Goal: Task Accomplishment & Management: Manage account settings

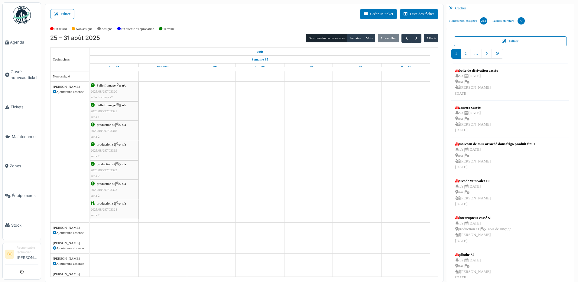
click at [106, 189] on span "2025/08/297/03323" at bounding box center [104, 190] width 27 height 4
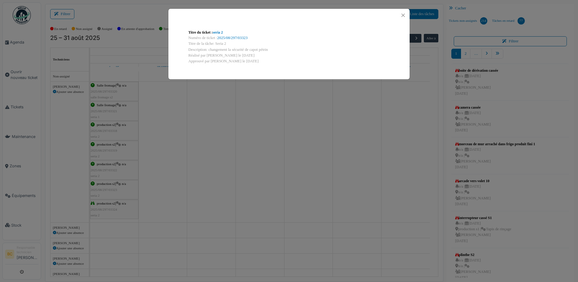
click at [106, 206] on div "Titre du ticket : seria 2 Numéro de ticket : 2025/08/297/03323 Titre de la tâch…" at bounding box center [289, 141] width 578 height 282
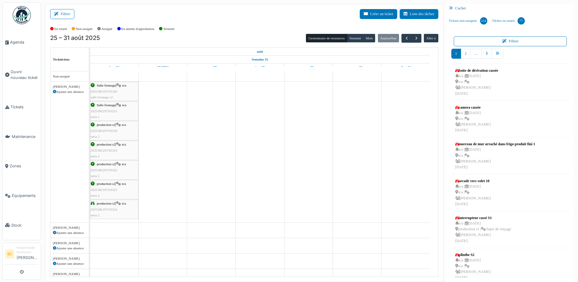
click at [106, 206] on div "production s2 | n/a 2025/08/297/03324 seria 2" at bounding box center [114, 209] width 47 height 18
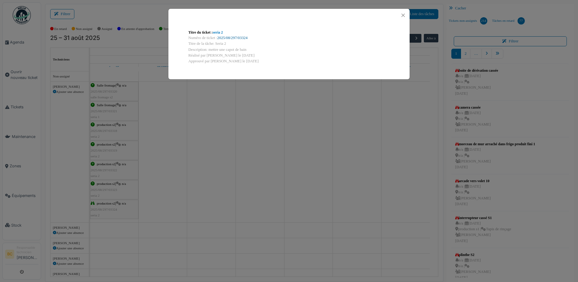
click at [233, 37] on link "2025/08/297/03324" at bounding box center [232, 38] width 30 height 4
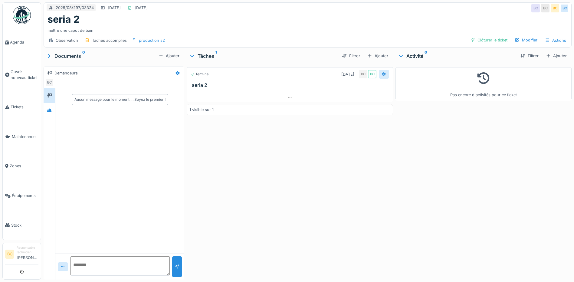
click at [382, 76] on icon at bounding box center [383, 74] width 5 height 4
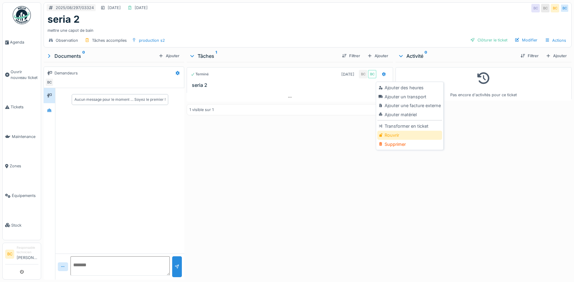
click at [386, 135] on div "Rouvrir" at bounding box center [409, 135] width 64 height 9
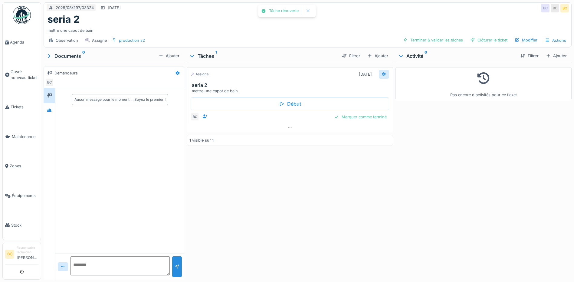
click at [381, 77] on div at bounding box center [383, 74] width 5 height 6
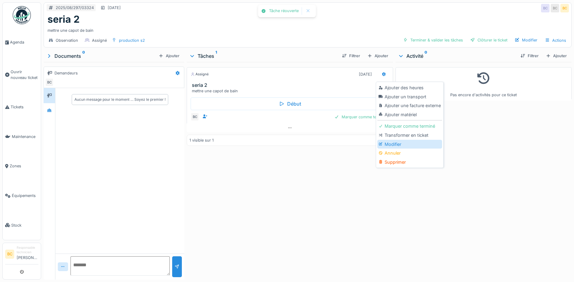
click at [389, 145] on div "Modifier" at bounding box center [409, 144] width 64 height 9
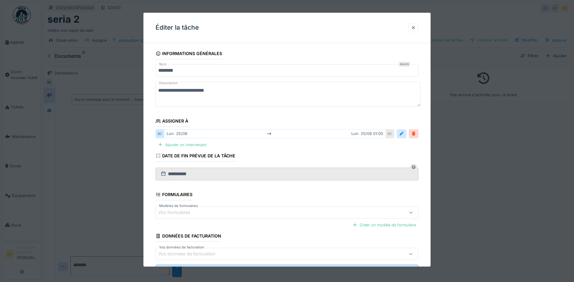
click at [182, 90] on textarea "**********" at bounding box center [287, 94] width 265 height 25
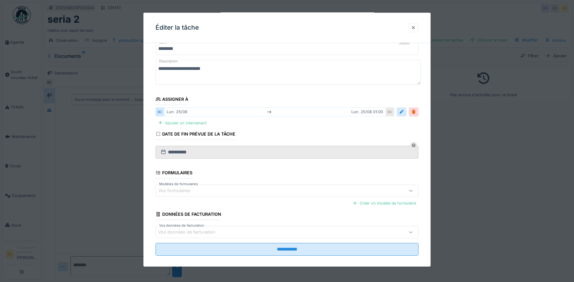
scroll to position [28, 0]
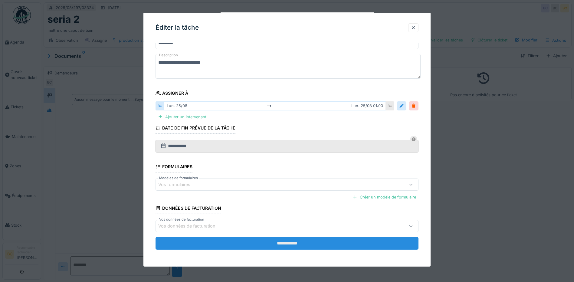
type textarea "**********"
click at [294, 244] on input "**********" at bounding box center [286, 243] width 263 height 13
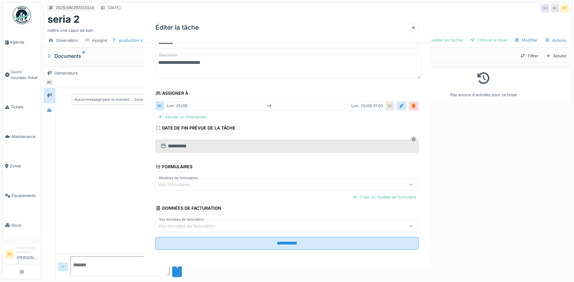
scroll to position [0, 0]
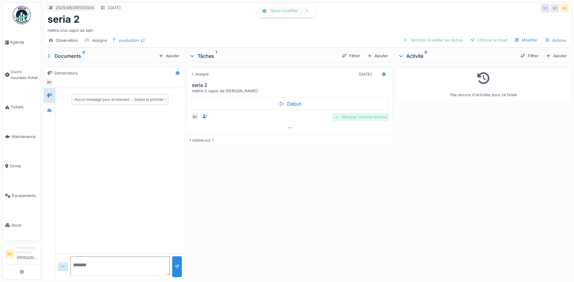
click at [347, 116] on div "Marquer comme terminé" at bounding box center [360, 117] width 57 height 8
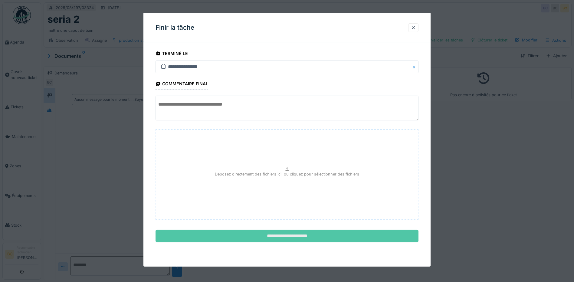
click at [296, 235] on input "**********" at bounding box center [286, 236] width 263 height 13
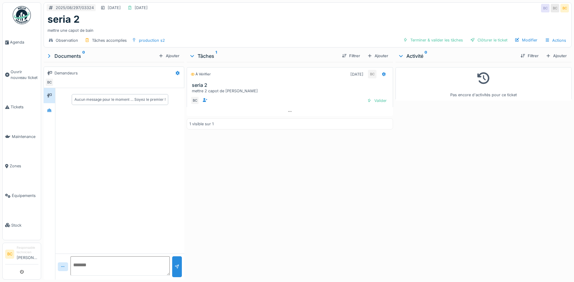
drag, startPoint x: 372, startPoint y: 99, endPoint x: 363, endPoint y: 106, distance: 10.8
click at [372, 100] on div "Valider" at bounding box center [376, 100] width 24 height 8
click at [19, 71] on span "Ouvrir nouveau ticket" at bounding box center [25, 74] width 28 height 11
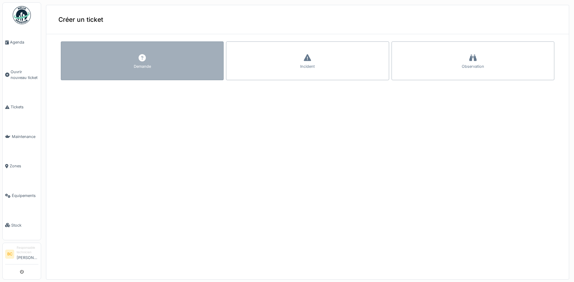
click at [168, 69] on div "Demande" at bounding box center [142, 60] width 163 height 39
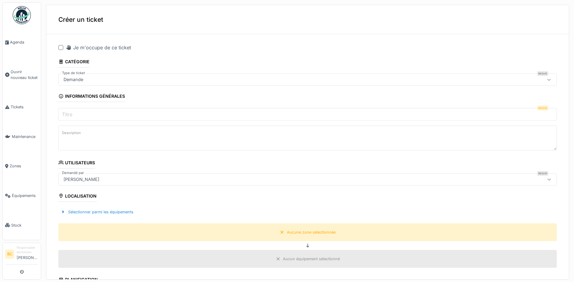
click at [61, 47] on div at bounding box center [60, 47] width 5 height 5
click at [18, 41] on span "Agenda" at bounding box center [24, 42] width 28 height 6
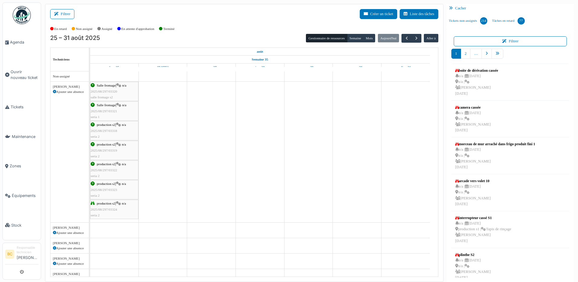
click at [106, 130] on span "2025/08/297/03318" at bounding box center [104, 131] width 27 height 4
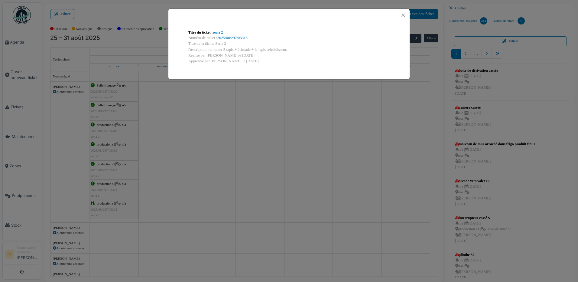
click at [176, 125] on div "Titre du ticket : seria 2 Numéro de ticket : 2025/08/297/03318 Titre de la tâch…" at bounding box center [289, 141] width 578 height 282
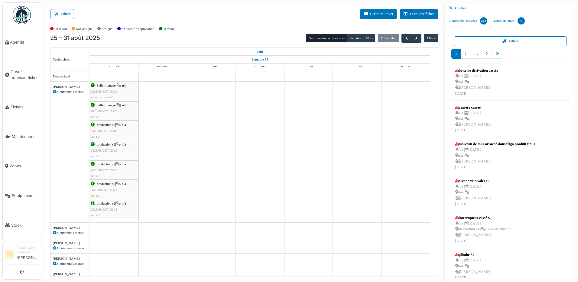
click at [104, 149] on span "2025/08/297/03319" at bounding box center [104, 150] width 27 height 4
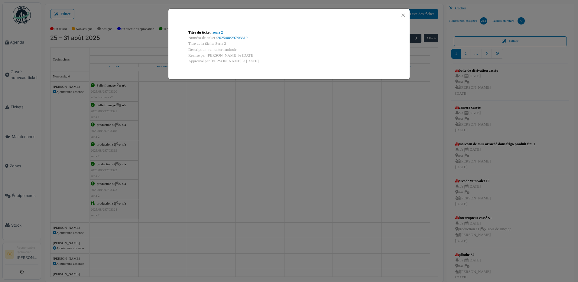
drag, startPoint x: 209, startPoint y: 48, endPoint x: 226, endPoint y: 49, distance: 16.3
click at [226, 49] on div "Description: remonter laminoir" at bounding box center [288, 50] width 201 height 6
drag, startPoint x: 226, startPoint y: 49, endPoint x: 261, endPoint y: 44, distance: 35.7
click at [265, 44] on div "Titre de la tâche: Seria 2" at bounding box center [288, 44] width 201 height 6
drag, startPoint x: 209, startPoint y: 49, endPoint x: 242, endPoint y: 52, distance: 33.4
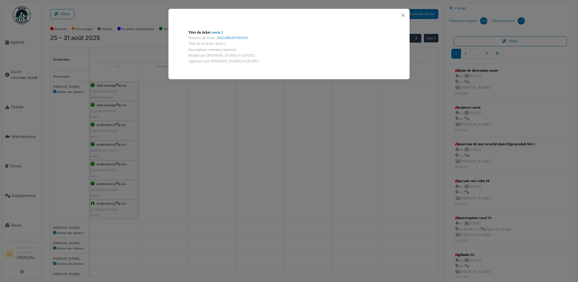
click at [242, 52] on div "Description: remonter laminoir" at bounding box center [288, 50] width 201 height 6
copy div "remonter laminoir"
click at [18, 70] on div "Titre du ticket : seria 2 Numéro de ticket : 2025/08/297/03319 Titre de la tâch…" at bounding box center [289, 141] width 578 height 282
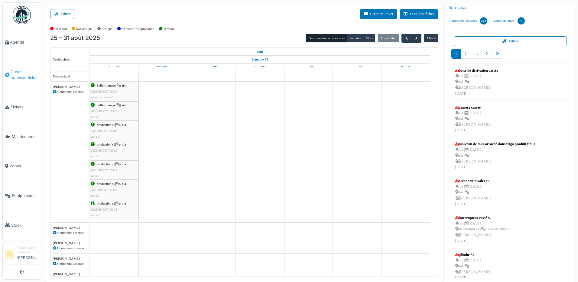
click at [20, 73] on span "Ouvrir nouveau ticket" at bounding box center [25, 74] width 28 height 11
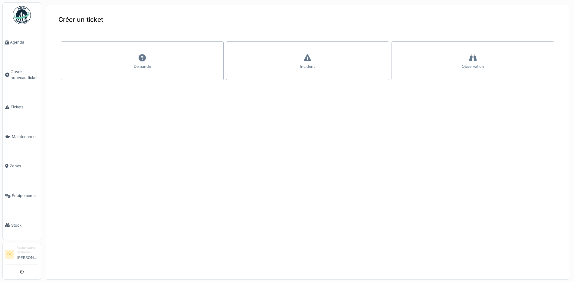
click at [129, 57] on div "Demande" at bounding box center [142, 60] width 163 height 39
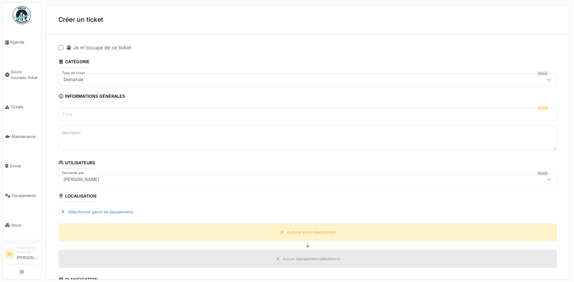
click at [62, 48] on div at bounding box center [60, 47] width 5 height 5
click at [70, 111] on label "Titre" at bounding box center [67, 114] width 13 height 7
click at [70, 110] on input "Titre" at bounding box center [307, 114] width 498 height 13
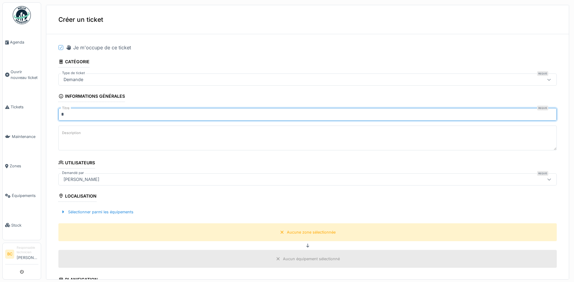
type input "*******"
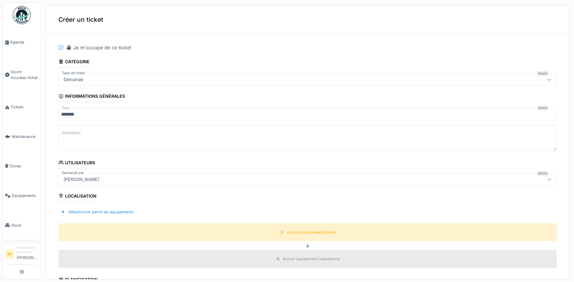
click at [86, 131] on textarea "Description" at bounding box center [307, 137] width 498 height 25
paste textarea "**********"
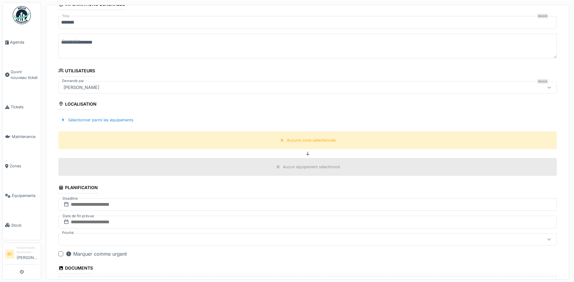
scroll to position [121, 0]
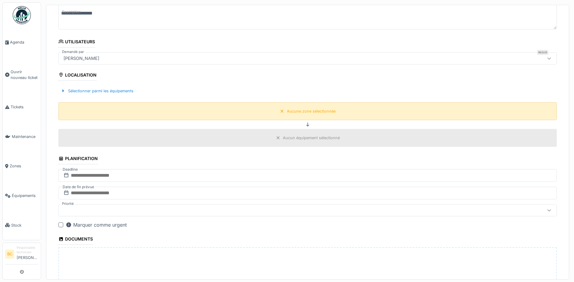
type textarea "**********"
click at [290, 113] on div "Aucune zone sélectionnée" at bounding box center [311, 111] width 49 height 6
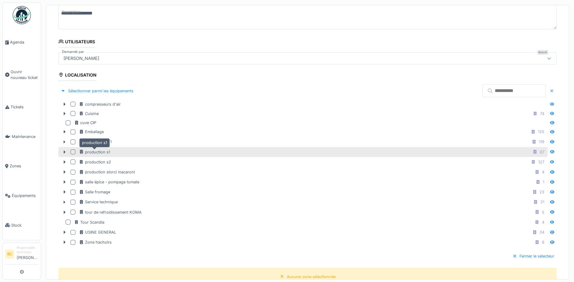
click at [100, 150] on div "production s1" at bounding box center [94, 152] width 31 height 6
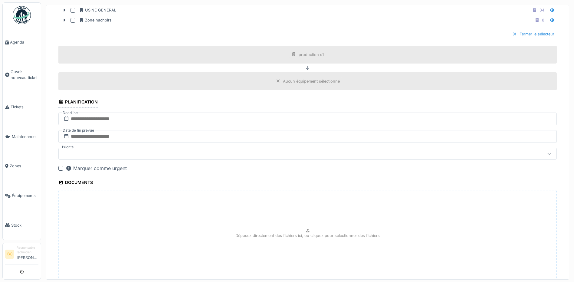
scroll to position [384, 0]
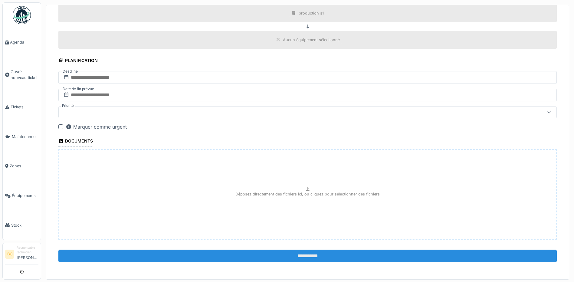
click at [289, 256] on input "**********" at bounding box center [307, 255] width 498 height 13
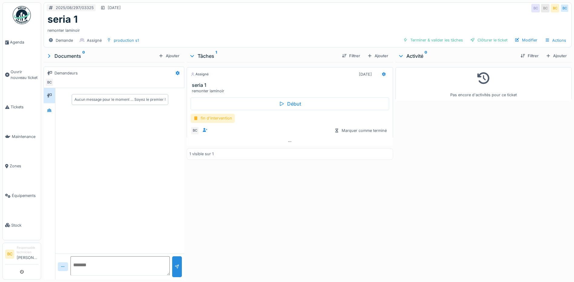
click at [213, 118] on div "fin d'intervention" at bounding box center [213, 118] width 44 height 9
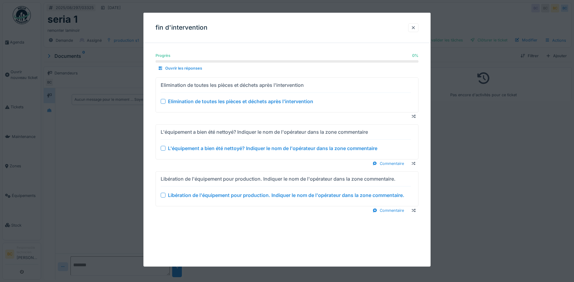
click at [222, 101] on div "Elimination de toutes les pièces et déchets après l'intervention" at bounding box center [240, 101] width 145 height 7
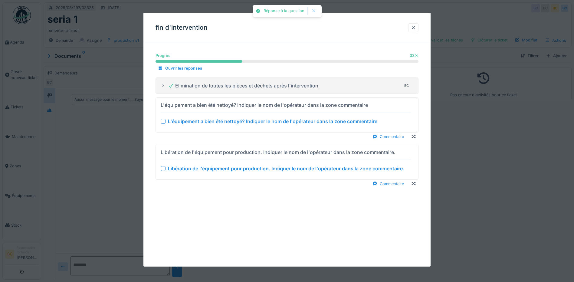
click at [223, 118] on div "L'équipement a bien été nettoyé? Indiquer le nom de l'opérateur dans la zone co…" at bounding box center [272, 121] width 209 height 7
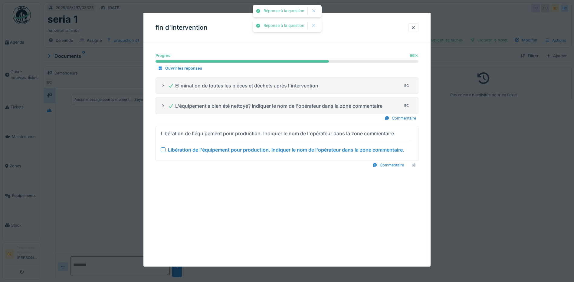
click at [230, 146] on div "Libération de l'équipement pour production. Indiquer le nom de l'opérateur dans…" at bounding box center [286, 149] width 236 height 7
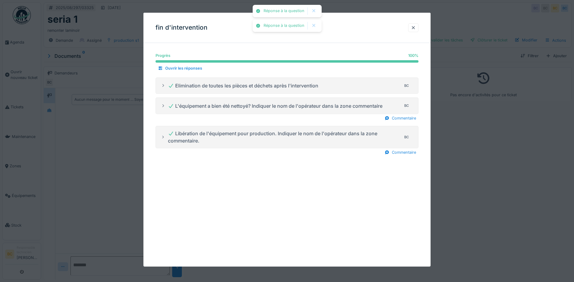
drag, startPoint x: 476, startPoint y: 178, endPoint x: 462, endPoint y: 177, distance: 13.9
click at [474, 178] on div at bounding box center [287, 141] width 574 height 282
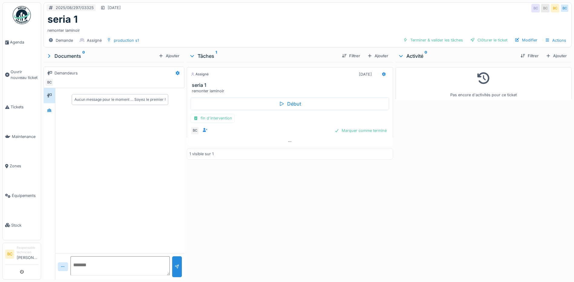
click at [358, 129] on div "Marquer comme terminé" at bounding box center [360, 130] width 57 height 8
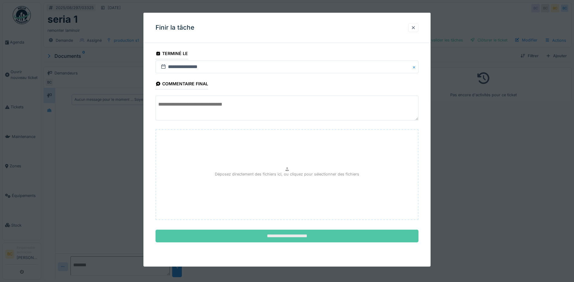
click at [349, 234] on input "**********" at bounding box center [286, 236] width 263 height 13
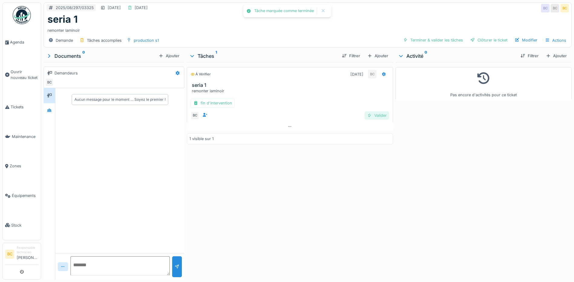
click at [372, 116] on div "Valider" at bounding box center [376, 115] width 24 height 8
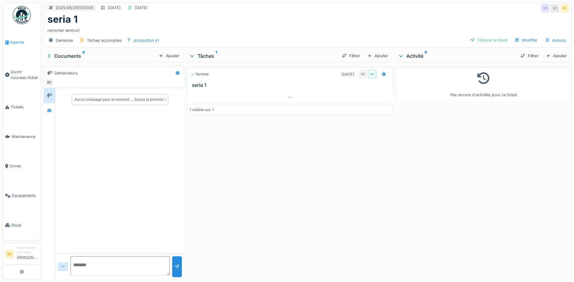
click at [13, 40] on span "Agenda" at bounding box center [24, 42] width 28 height 6
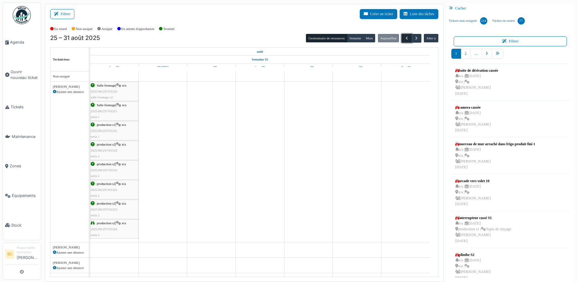
click at [405, 40] on span "button" at bounding box center [406, 38] width 5 height 5
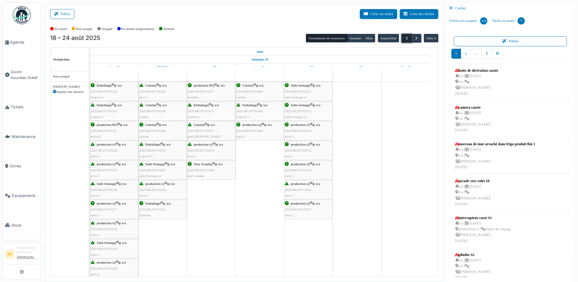
click at [405, 40] on span "button" at bounding box center [406, 38] width 5 height 5
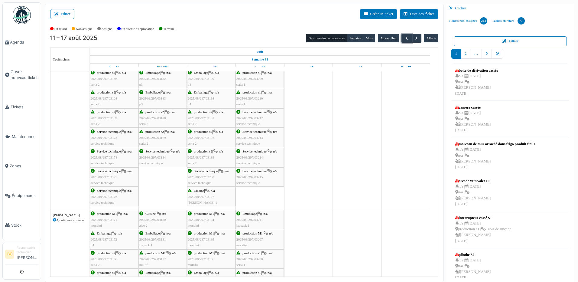
scroll to position [91, 0]
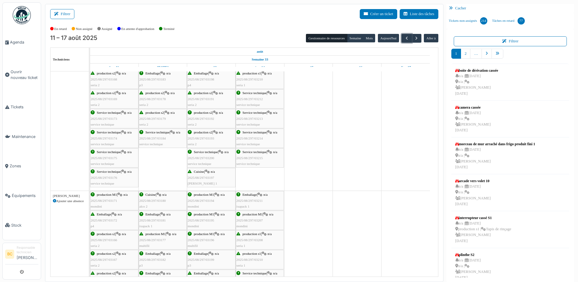
click at [103, 141] on div "Service technique | n/a 2025/08/297/03174 service technique" at bounding box center [114, 138] width 47 height 18
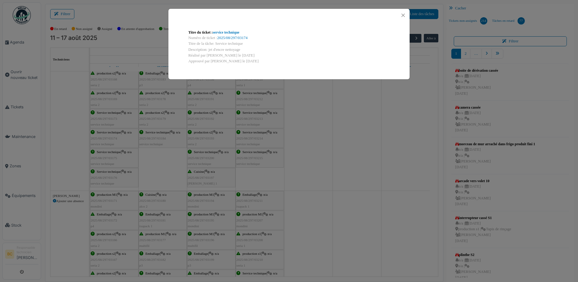
click at [73, 137] on div "Titre du ticket : service technique Numéro de ticket : 2025/08/297/03174 Titre …" at bounding box center [289, 141] width 578 height 282
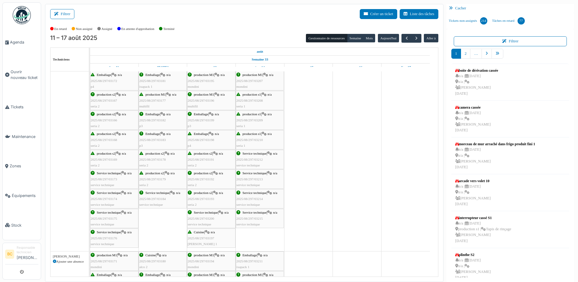
scroll to position [0, 0]
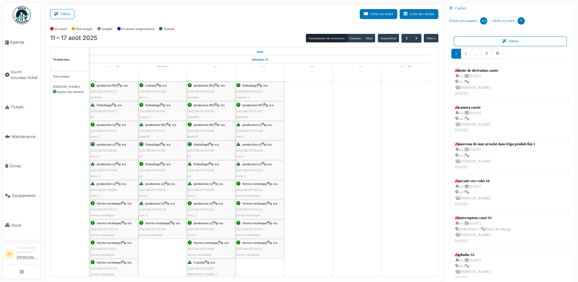
click at [153, 133] on div "production M1 | n/a 2025/08/297/03177 multifil" at bounding box center [162, 131] width 47 height 18
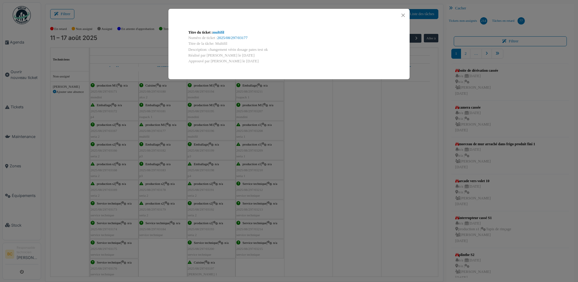
click at [72, 149] on div "Titre du ticket : multifil Numéro de ticket : 2025/08/297/03177 Titre de la tâc…" at bounding box center [289, 141] width 578 height 282
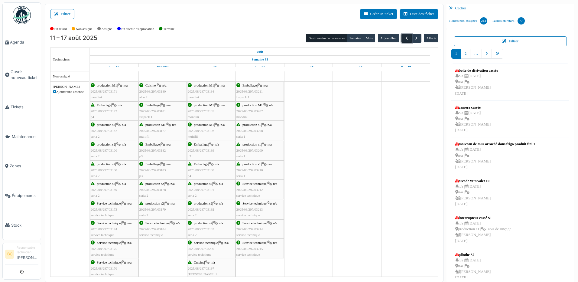
click at [404, 39] on span "button" at bounding box center [406, 38] width 5 height 5
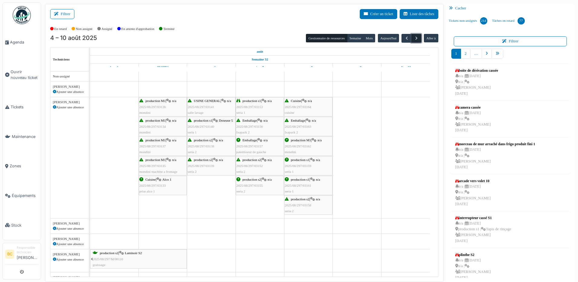
click at [414, 36] on span "button" at bounding box center [416, 38] width 5 height 5
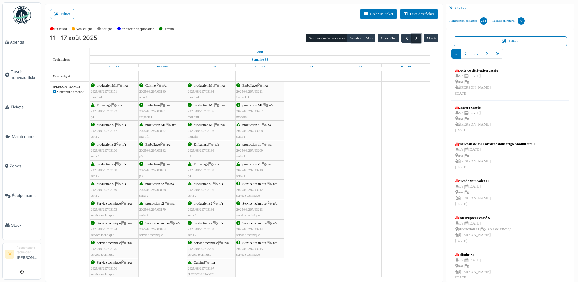
click at [414, 36] on span "button" at bounding box center [416, 38] width 5 height 5
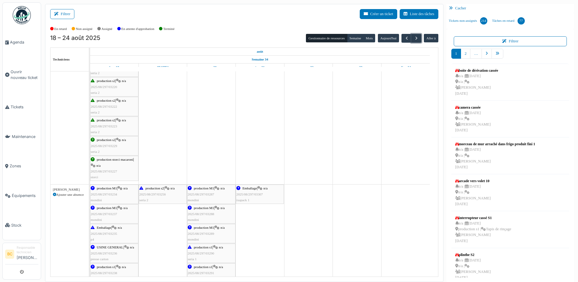
click at [97, 169] on div "production storci macaroni | n/a 2025/08/297/03227 storci" at bounding box center [114, 168] width 47 height 23
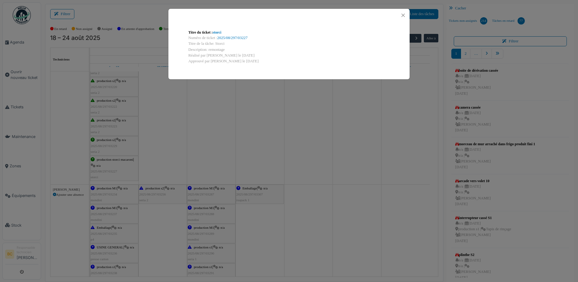
drag, startPoint x: 208, startPoint y: 49, endPoint x: 226, endPoint y: 47, distance: 18.6
click at [226, 47] on div "Description: remontage" at bounding box center [288, 50] width 201 height 6
copy div "remontage"
click at [17, 70] on div "Titre du ticket : storci Numéro de ticket : 2025/08/297/03227 Titre de la tâche…" at bounding box center [289, 141] width 578 height 282
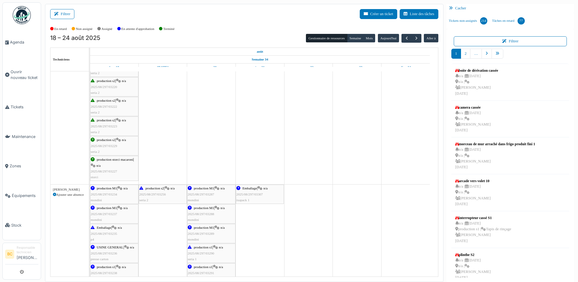
click at [17, 70] on span "Ouvrir nouveau ticket" at bounding box center [25, 74] width 28 height 11
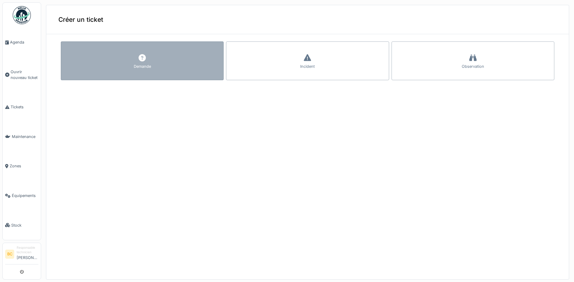
click at [123, 60] on div "Demande" at bounding box center [142, 60] width 163 height 39
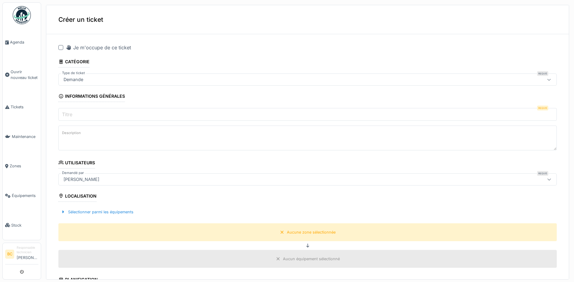
click at [60, 47] on div at bounding box center [60, 47] width 5 height 5
click at [76, 114] on input "Titre" at bounding box center [307, 114] width 498 height 13
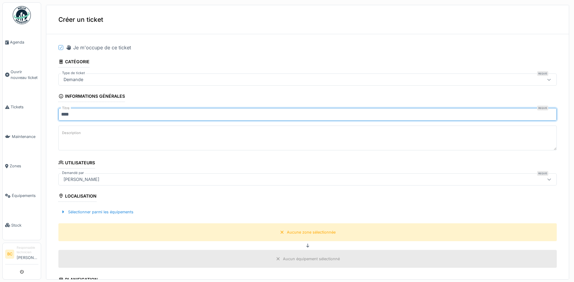
type input "******"
click at [69, 138] on textarea "Description" at bounding box center [307, 137] width 498 height 25
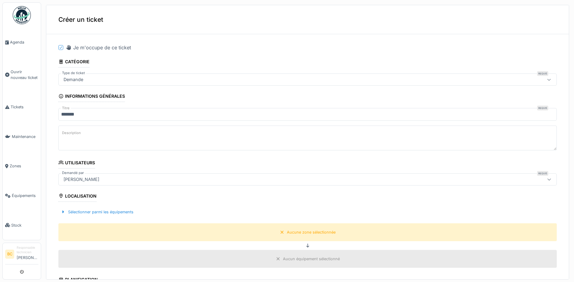
paste textarea "*********"
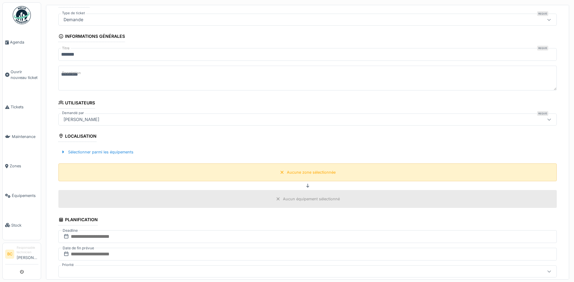
scroll to position [60, 0]
type textarea "*********"
click at [298, 173] on div "Aucune zone sélectionnée" at bounding box center [311, 172] width 49 height 6
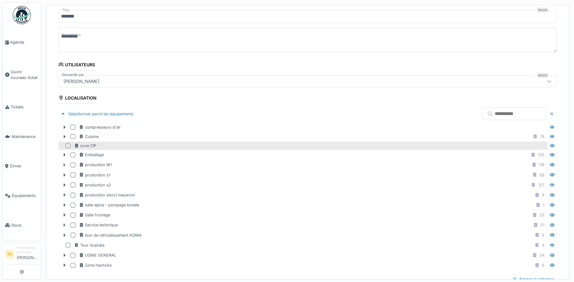
scroll to position [181, 0]
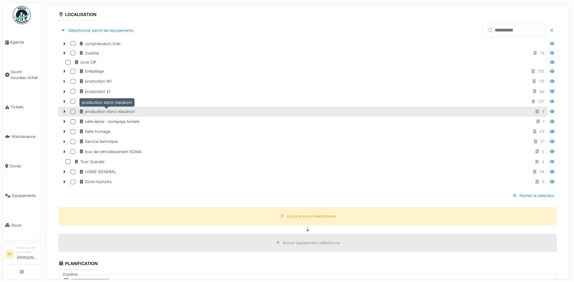
click at [124, 112] on div "production storci macaroni" at bounding box center [107, 112] width 56 height 6
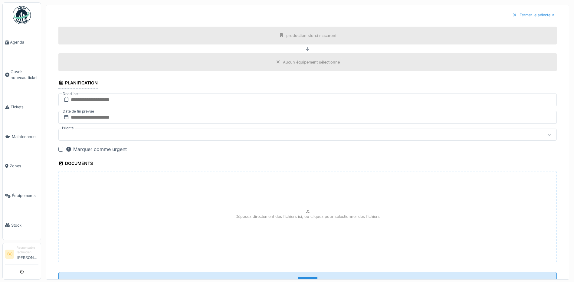
scroll to position [384, 0]
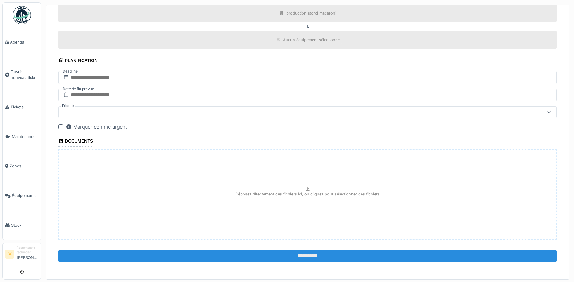
click at [305, 256] on input "**********" at bounding box center [307, 255] width 498 height 13
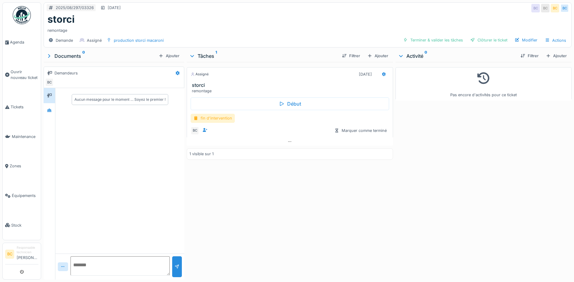
click at [217, 118] on div "fin d'intervention" at bounding box center [213, 118] width 44 height 9
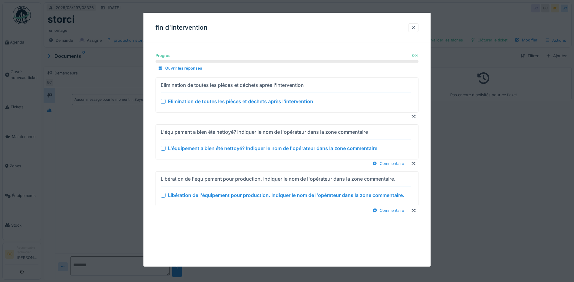
drag, startPoint x: 219, startPoint y: 104, endPoint x: 216, endPoint y: 116, distance: 12.0
click at [219, 103] on div "Elimination de toutes les pièces et déchets après l'intervention" at bounding box center [240, 101] width 145 height 7
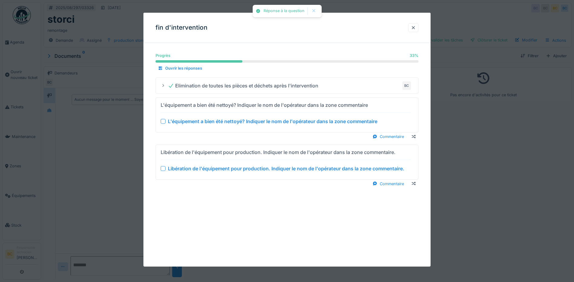
click at [222, 123] on div "L'équipement a bien été nettoyé? Indiquer le nom de l'opérateur dans la zone co…" at bounding box center [272, 121] width 209 height 7
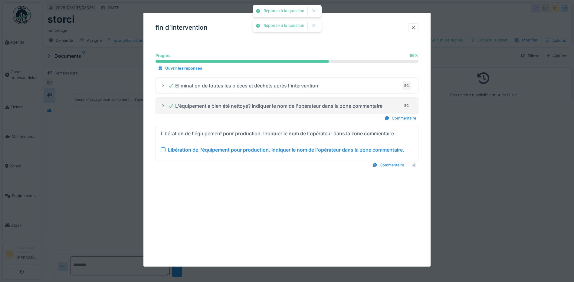
drag, startPoint x: 231, startPoint y: 151, endPoint x: 241, endPoint y: 151, distance: 10.0
click at [232, 151] on div "Libération de l'équipement pour production. Indiquer le nom de l'opérateur dans…" at bounding box center [286, 149] width 236 height 7
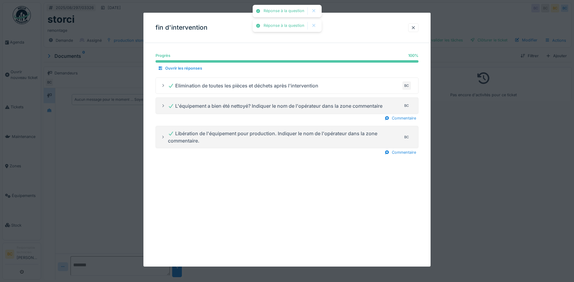
click at [477, 181] on div at bounding box center [287, 141] width 574 height 282
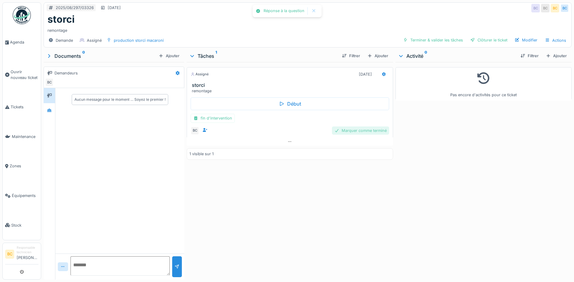
drag, startPoint x: 364, startPoint y: 131, endPoint x: 365, endPoint y: 135, distance: 4.6
click at [364, 131] on div "Marquer comme terminé" at bounding box center [360, 130] width 57 height 8
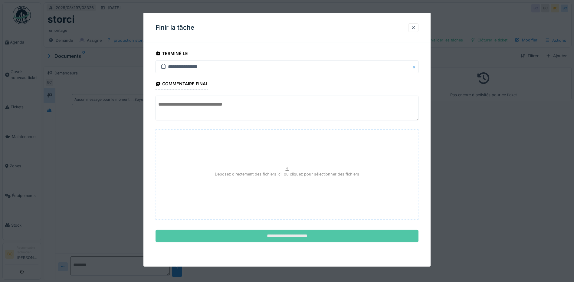
click at [308, 239] on input "**********" at bounding box center [286, 236] width 263 height 13
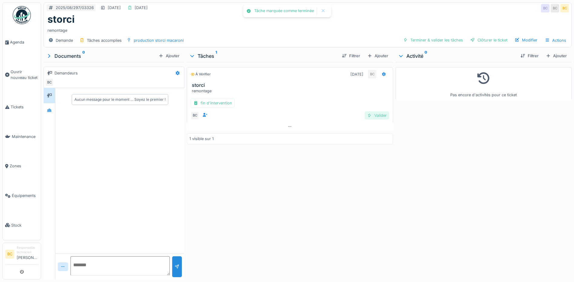
click at [376, 114] on div "Valider" at bounding box center [376, 115] width 24 height 8
click at [14, 71] on span "Ouvrir nouveau ticket" at bounding box center [25, 74] width 28 height 11
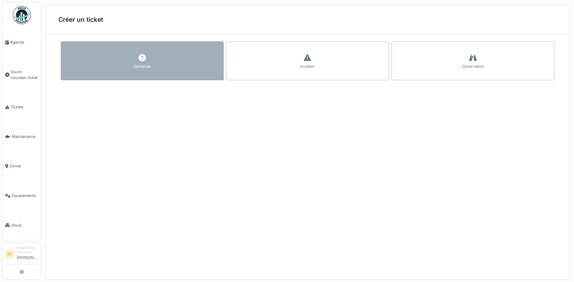
click at [133, 61] on div "Demande" at bounding box center [142, 60] width 163 height 39
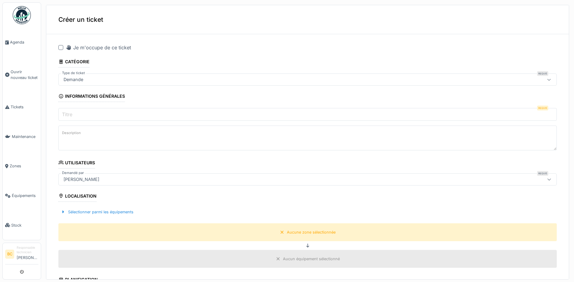
click at [61, 47] on div at bounding box center [60, 47] width 5 height 5
click at [77, 113] on input "Titre" at bounding box center [307, 114] width 498 height 13
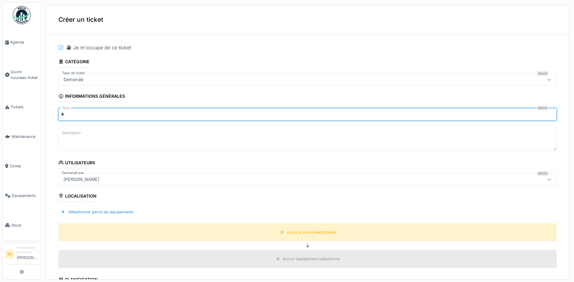
type input "********"
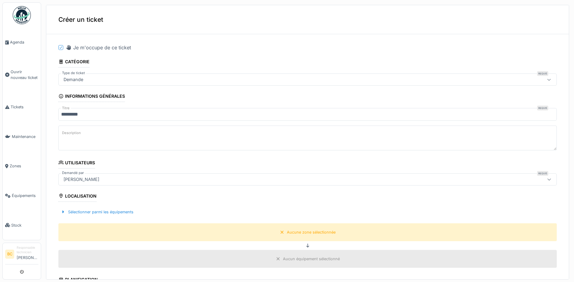
click at [67, 142] on textarea "Description" at bounding box center [307, 137] width 498 height 25
paste textarea "*********"
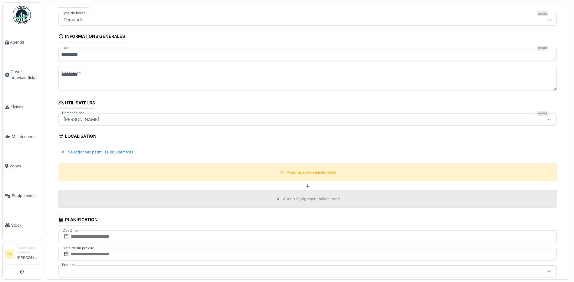
scroll to position [60, 0]
type textarea "*********"
click at [287, 173] on div "Aucune zone sélectionnée" at bounding box center [311, 172] width 49 height 6
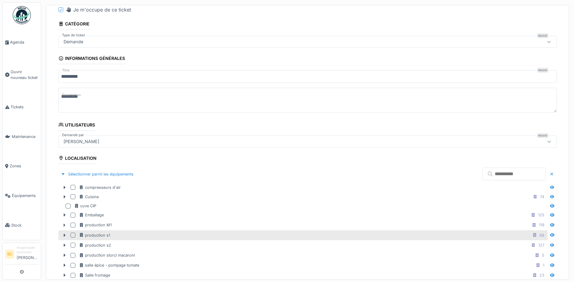
scroll to position [30, 0]
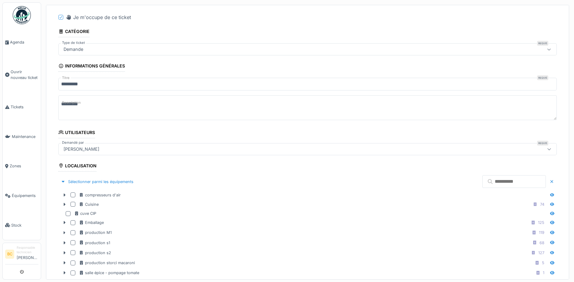
click at [88, 147] on div "[PERSON_NAME]" at bounding box center [81, 149] width 41 height 7
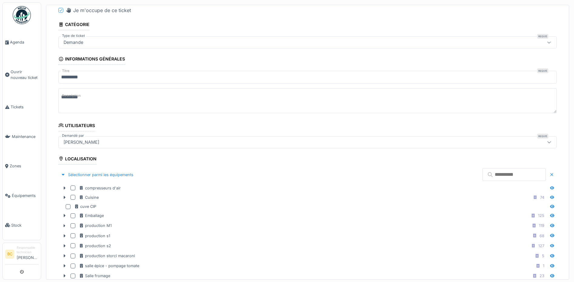
click at [63, 174] on div at bounding box center [63, 175] width 5 height 6
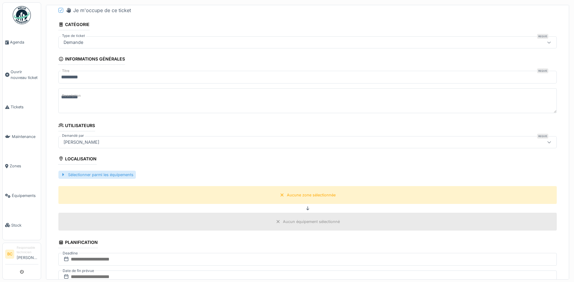
click at [64, 173] on div at bounding box center [63, 175] width 5 height 6
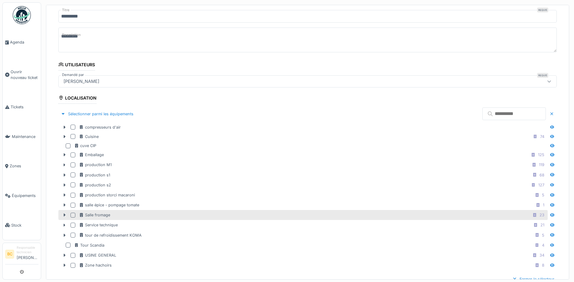
scroll to position [128, 0]
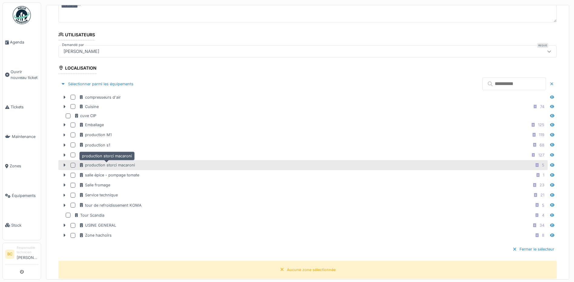
click at [127, 166] on div "production storci macaroni" at bounding box center [107, 165] width 56 height 6
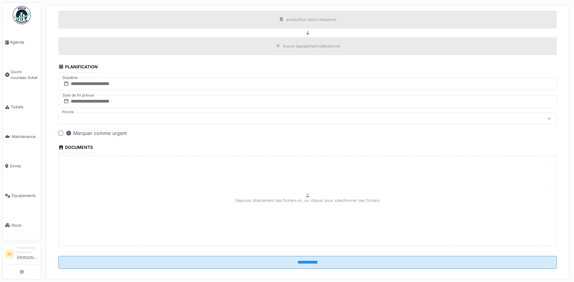
scroll to position [384, 0]
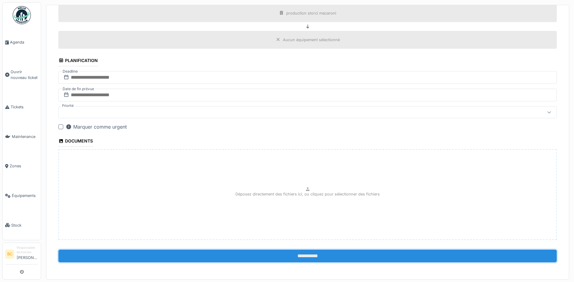
click at [305, 252] on input "**********" at bounding box center [307, 255] width 498 height 13
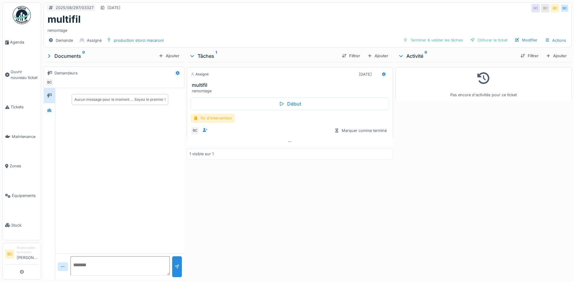
click at [214, 117] on div "fin d'intervention" at bounding box center [213, 118] width 44 height 9
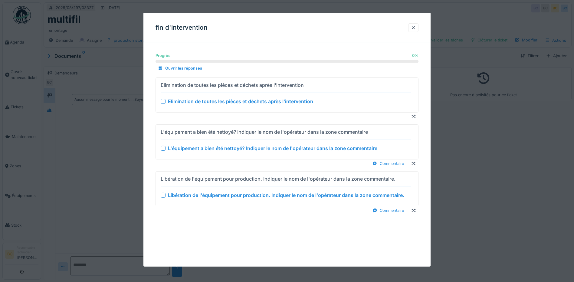
click at [222, 103] on div "Elimination de toutes les pièces et déchets après l'intervention" at bounding box center [240, 101] width 145 height 7
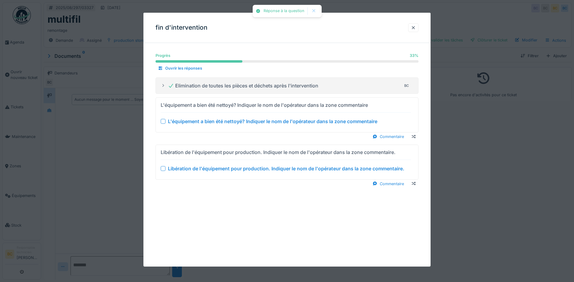
click at [226, 124] on div "L'équipement a bien été nettoyé? Indiquer le nom de l'opérateur dans la zone co…" at bounding box center [272, 121] width 209 height 7
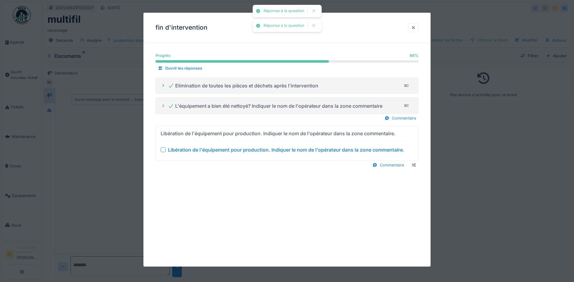
drag, startPoint x: 235, startPoint y: 151, endPoint x: 239, endPoint y: 151, distance: 4.0
click at [236, 151] on div "Libération de l'équipement pour production. Indiquer le nom de l'opérateur dans…" at bounding box center [286, 149] width 236 height 7
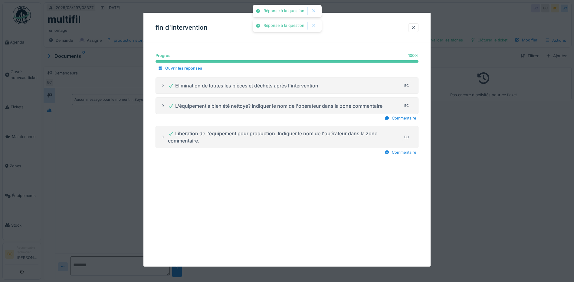
click at [470, 190] on div at bounding box center [287, 141] width 574 height 282
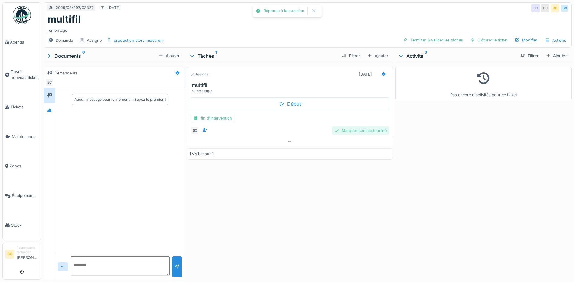
click at [350, 132] on div "Marquer comme terminé" at bounding box center [360, 130] width 57 height 8
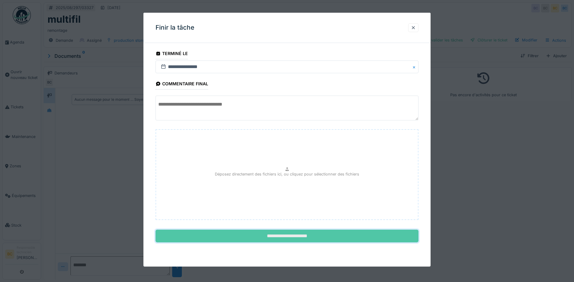
click at [298, 238] on input "**********" at bounding box center [286, 236] width 263 height 13
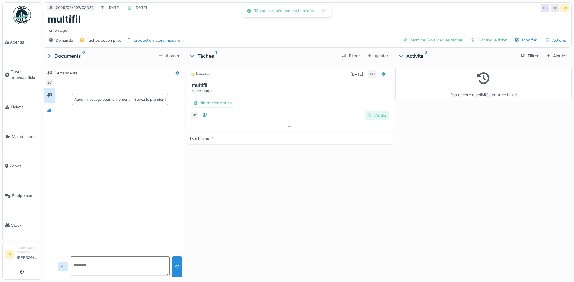
click at [377, 116] on div "Valider" at bounding box center [376, 115] width 24 height 8
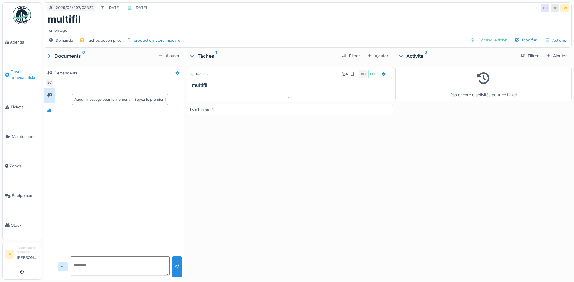
click at [19, 70] on span "Ouvrir nouveau ticket" at bounding box center [25, 74] width 28 height 11
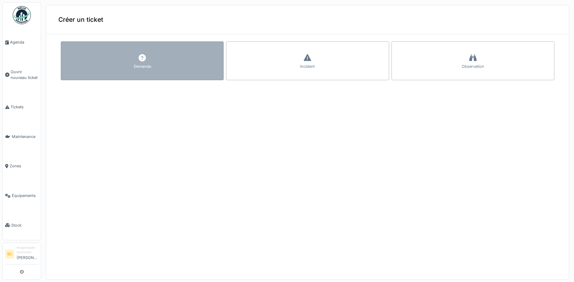
click at [115, 70] on div "Demande" at bounding box center [142, 60] width 163 height 39
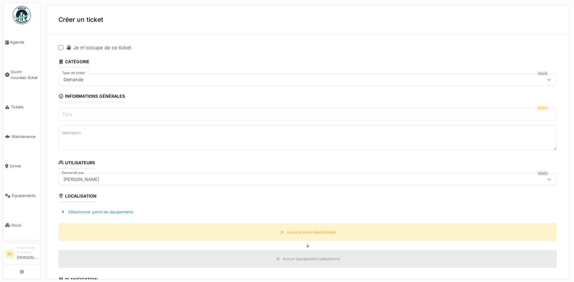
click at [63, 47] on div at bounding box center [60, 47] width 5 height 5
click at [72, 113] on label "Titre" at bounding box center [67, 114] width 13 height 7
click at [72, 113] on input "Titre" at bounding box center [307, 114] width 498 height 13
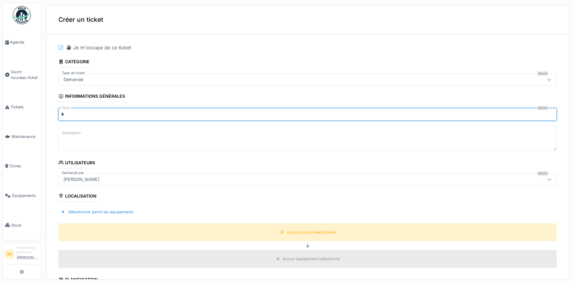
type input "*******"
click at [79, 137] on textarea "Description" at bounding box center [307, 137] width 498 height 25
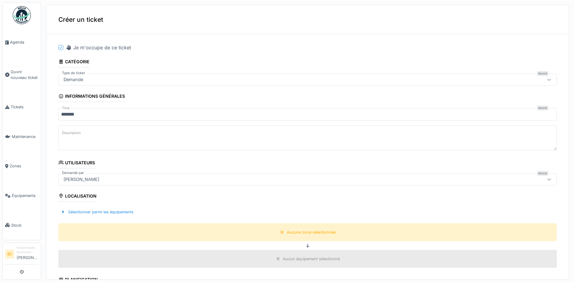
paste textarea "*********"
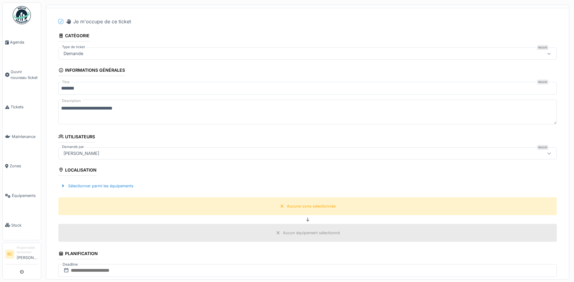
scroll to position [60, 0]
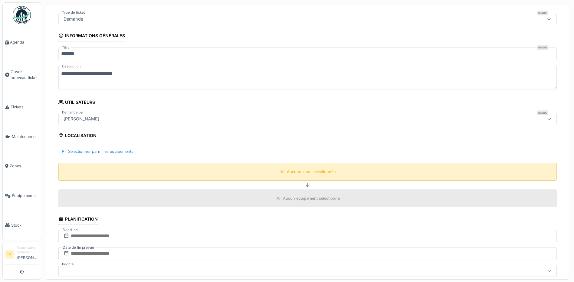
type textarea "**********"
click at [287, 172] on div "Aucune zone sélectionnée" at bounding box center [311, 172] width 49 height 6
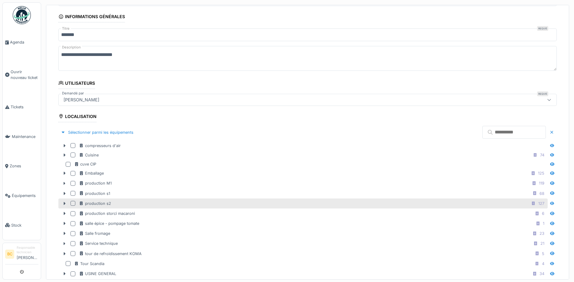
scroll to position [121, 0]
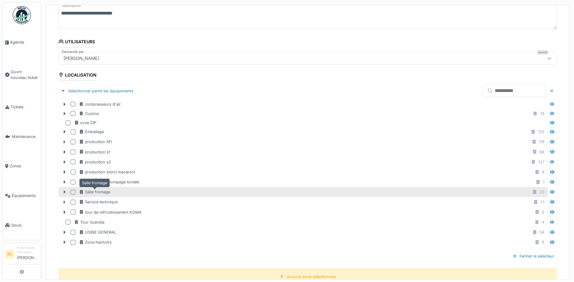
click at [104, 194] on div "Salle fromage" at bounding box center [94, 192] width 31 height 6
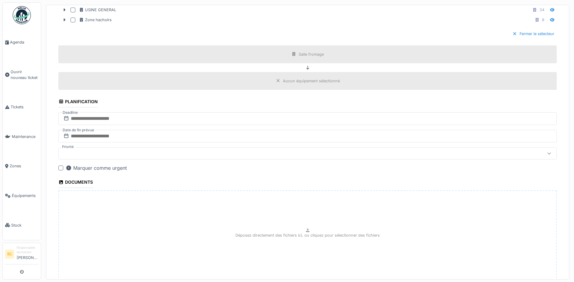
scroll to position [384, 0]
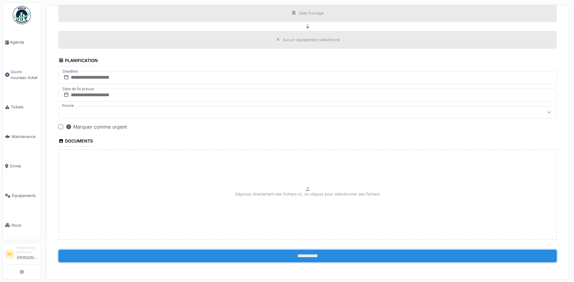
click at [307, 259] on input "**********" at bounding box center [307, 255] width 498 height 13
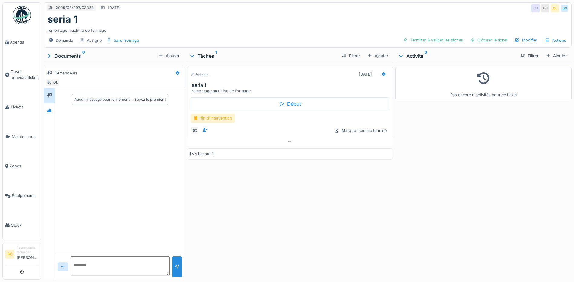
click at [220, 119] on div "fin d'intervention" at bounding box center [213, 118] width 44 height 9
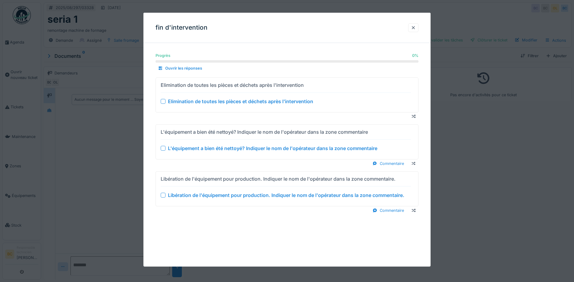
click at [214, 102] on div "Elimination de toutes les pièces et déchets après l'intervention" at bounding box center [240, 101] width 145 height 7
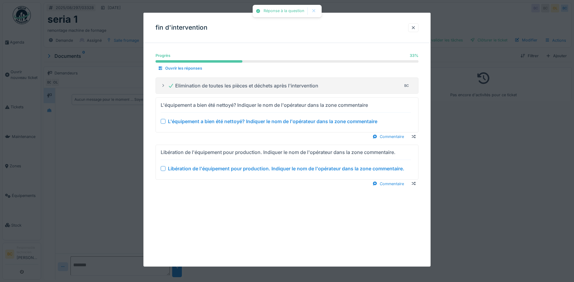
click at [219, 122] on div "L'équipement a bien été nettoyé? Indiquer le nom de l'opérateur dans la zone co…" at bounding box center [272, 121] width 209 height 7
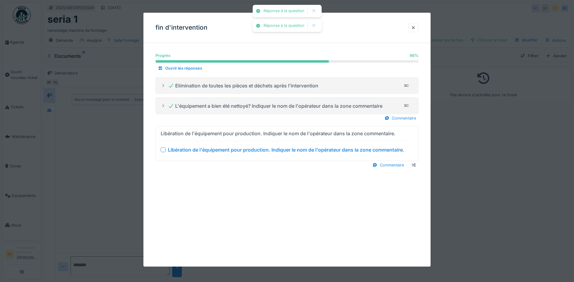
drag, startPoint x: 227, startPoint y: 148, endPoint x: 259, endPoint y: 155, distance: 32.0
click at [228, 148] on div "Libération de l'équipement pour production. Indiquer le nom de l'opérateur dans…" at bounding box center [286, 149] width 236 height 7
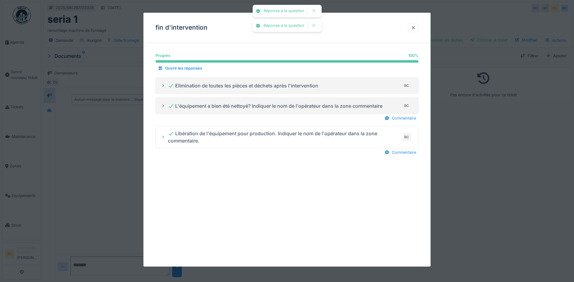
click at [458, 179] on div at bounding box center [287, 141] width 574 height 282
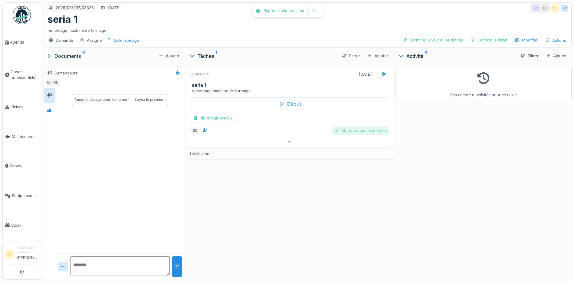
click at [374, 128] on div "Marquer comme terminé" at bounding box center [360, 130] width 57 height 8
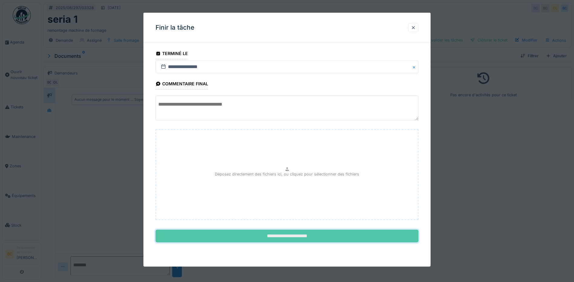
click at [357, 233] on input "**********" at bounding box center [286, 236] width 263 height 13
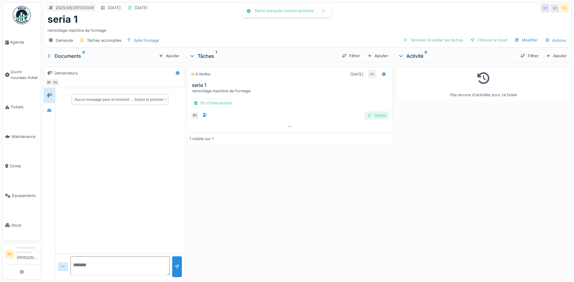
click at [371, 117] on div "Valider" at bounding box center [376, 115] width 24 height 8
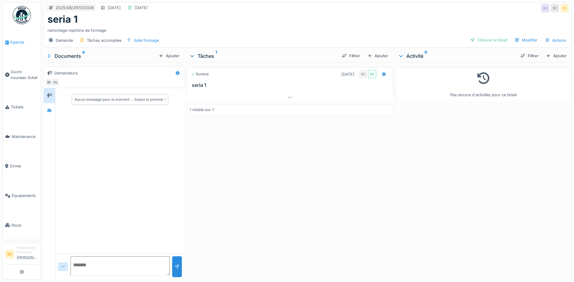
click at [16, 43] on span "Agenda" at bounding box center [24, 42] width 28 height 6
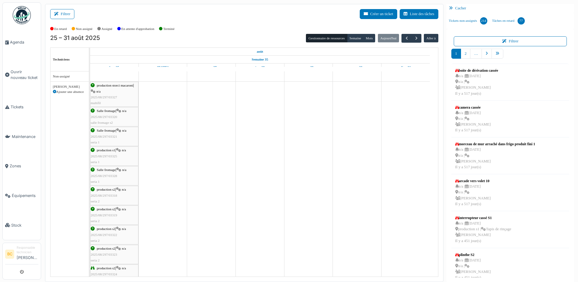
click at [106, 114] on div "Salle fromage | n/a 2025/08/297/03320 salle fromage s2" at bounding box center [114, 117] width 47 height 18
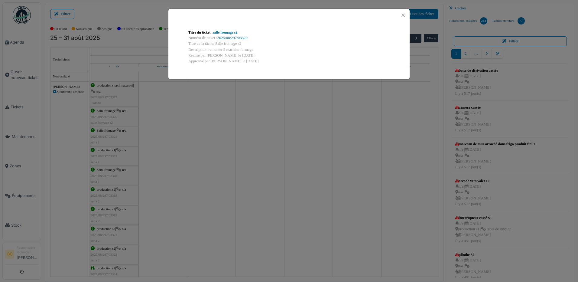
click at [106, 114] on div "Titre du ticket : salle fromage s2 Numéro de ticket : 2025/08/297/03320 Titre d…" at bounding box center [289, 141] width 578 height 282
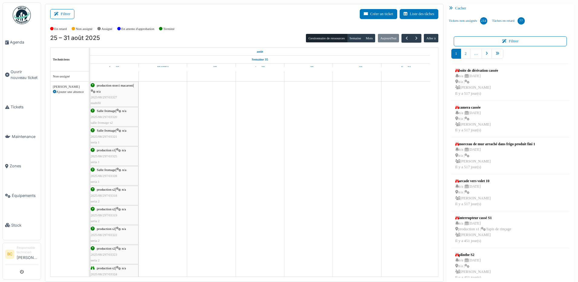
click at [106, 131] on span "Salle fromage" at bounding box center [106, 131] width 19 height 4
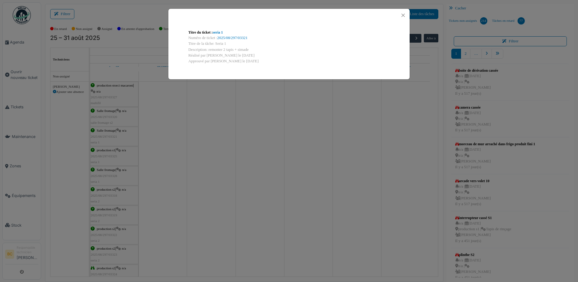
click at [106, 131] on div "Titre du ticket : seria 1 Numéro de ticket : 2025/08/297/03321 Titre de la tâch…" at bounding box center [289, 141] width 578 height 282
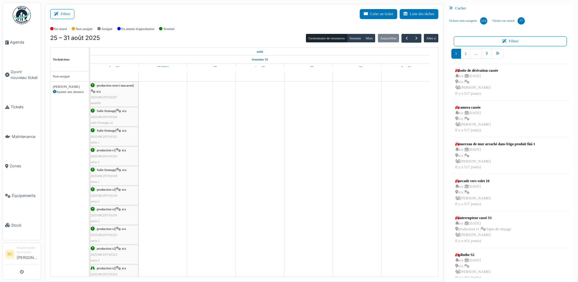
click at [108, 150] on span "production s1" at bounding box center [106, 150] width 18 height 4
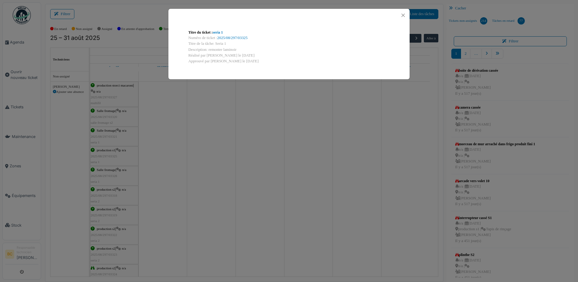
drag, startPoint x: 236, startPoint y: 49, endPoint x: 207, endPoint y: 49, distance: 28.7
click at [207, 49] on div "Description: remonter laminoir" at bounding box center [288, 50] width 201 height 6
copy div "remonter laminoir"
click at [161, 152] on div "Titre du ticket : seria 1 Numéro de ticket : 2025/08/297/03325 Titre de la tâch…" at bounding box center [289, 141] width 578 height 282
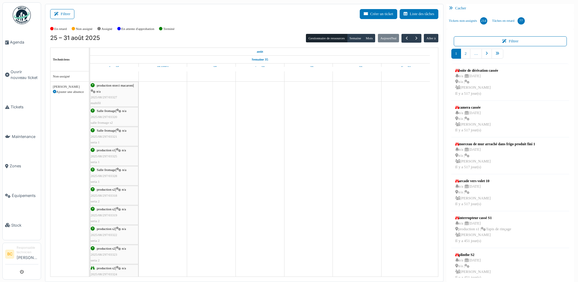
click at [113, 155] on span "2025/08/297/03325" at bounding box center [104, 156] width 27 height 4
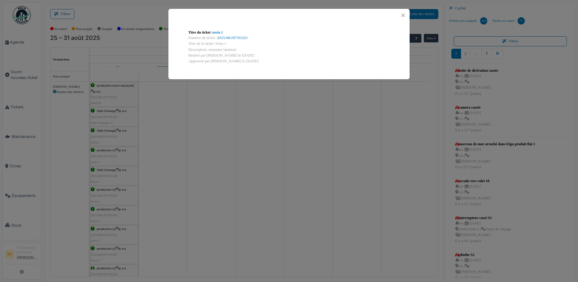
click at [114, 155] on div "Titre du ticket : seria 1 Numéro de ticket : 2025/08/297/03325 Titre de la tâch…" at bounding box center [289, 141] width 578 height 282
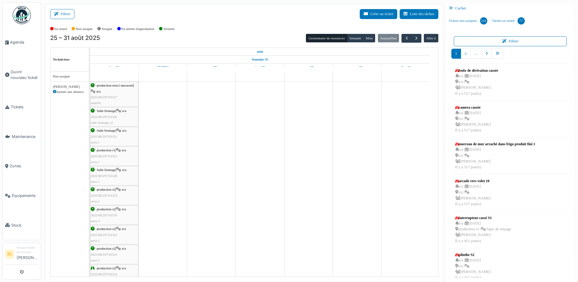
click at [110, 174] on span "2025/08/297/03328" at bounding box center [104, 176] width 27 height 4
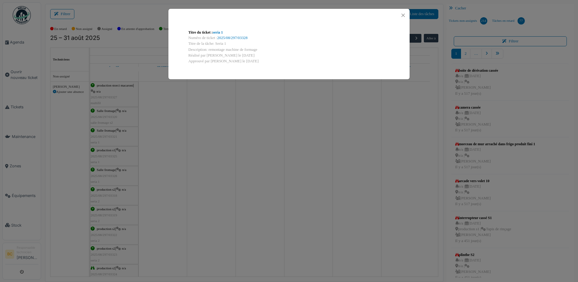
drag, startPoint x: 208, startPoint y: 49, endPoint x: 261, endPoint y: 50, distance: 52.6
click at [261, 50] on div "Description: remontage machine de formage" at bounding box center [288, 50] width 201 height 6
copy div "remontage machine de formage"
click at [171, 178] on div "Titre du ticket : seria 1 Numéro de ticket : 2025/08/297/03328 Titre de la tâch…" at bounding box center [289, 141] width 578 height 282
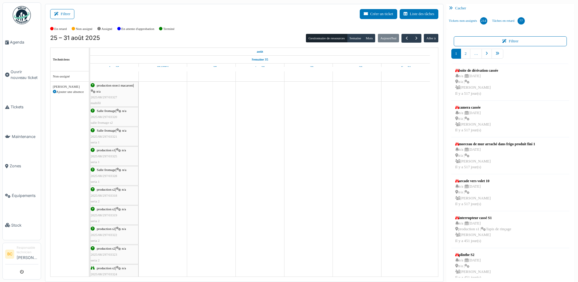
click at [111, 178] on div "Salle fromage | n/a 2025/08/297/03328 seria 1" at bounding box center [114, 176] width 47 height 18
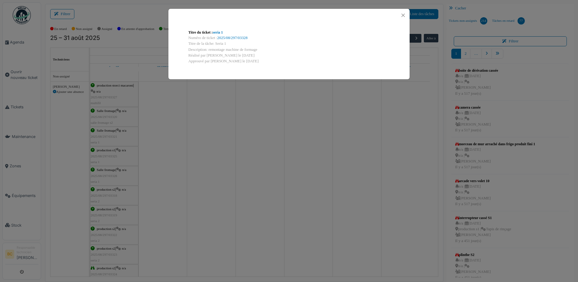
click at [113, 177] on div "Titre du ticket : seria 1 Numéro de ticket : 2025/08/297/03328 Titre de la tâch…" at bounding box center [289, 141] width 578 height 282
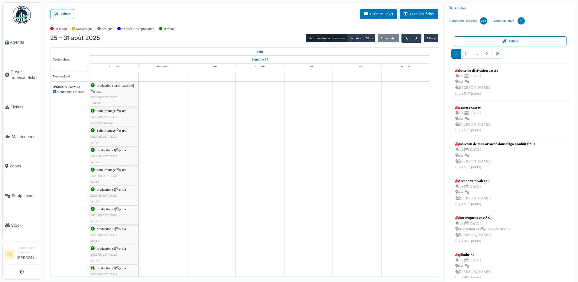
click at [112, 193] on div "production s2 | n/a 2025/08/297/03318 seria 2" at bounding box center [114, 196] width 47 height 18
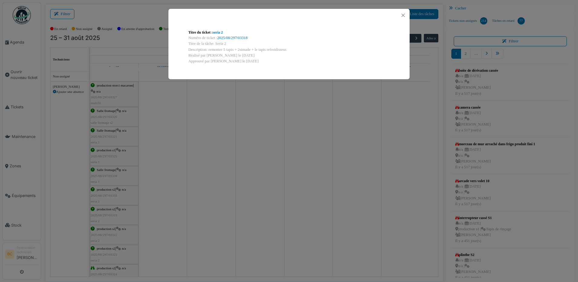
click at [113, 192] on div "Titre du ticket : seria 2 Numéro de ticket : 2025/08/297/03318 Titre de la tâch…" at bounding box center [289, 141] width 578 height 282
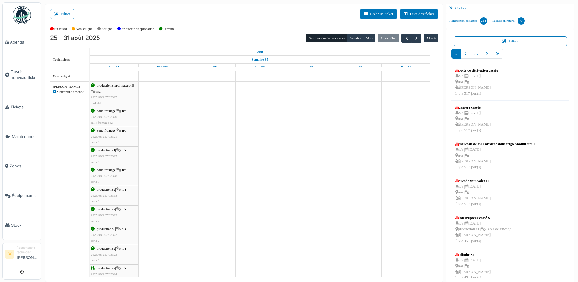
click at [110, 212] on div "production s2 | n/a 2025/08/297/03319 seria 2" at bounding box center [114, 215] width 47 height 18
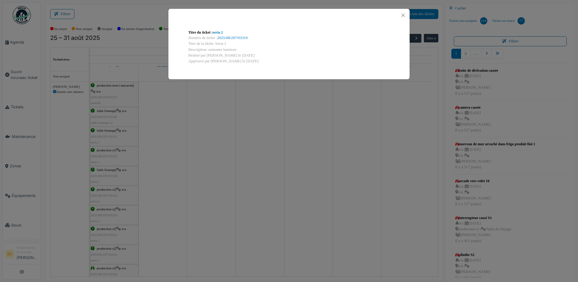
click at [110, 212] on div "Titre du ticket : seria 2 Numéro de ticket : 2025/08/297/03319 Titre de la tâch…" at bounding box center [289, 141] width 578 height 282
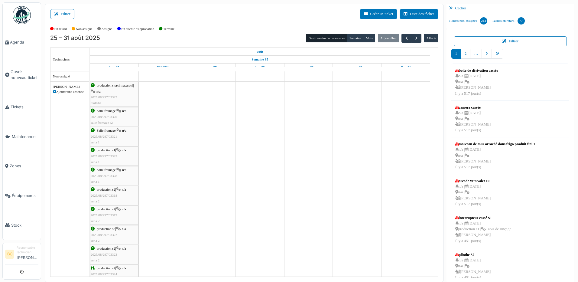
click at [106, 230] on span "production s2" at bounding box center [106, 229] width 18 height 4
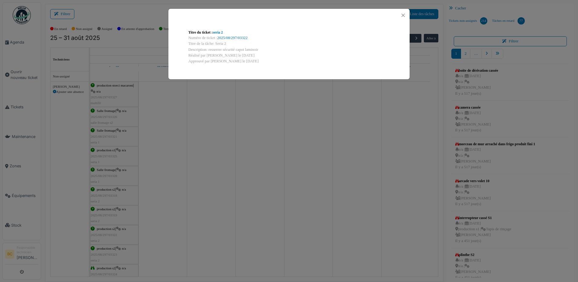
click at [106, 230] on div "Titre du ticket : seria 2 Numéro de ticket : 2025/08/297/03322 Titre de la tâch…" at bounding box center [289, 141] width 578 height 282
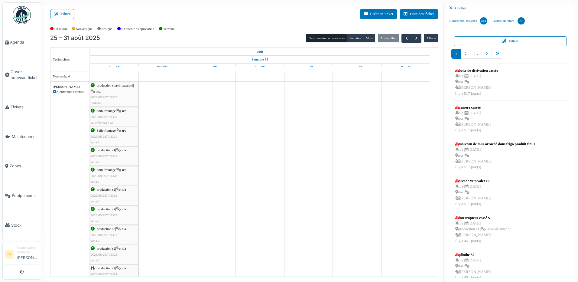
click at [105, 249] on span "production s2" at bounding box center [106, 248] width 18 height 4
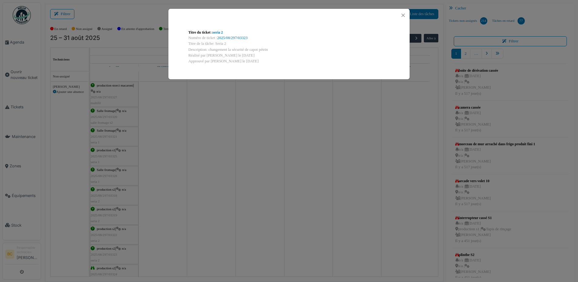
click at [105, 249] on div "Titre du ticket : seria 2 Numéro de ticket : 2025/08/297/03323 Titre de la tâch…" at bounding box center [289, 141] width 578 height 282
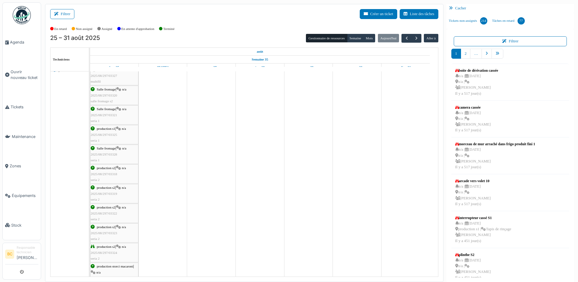
scroll to position [30, 0]
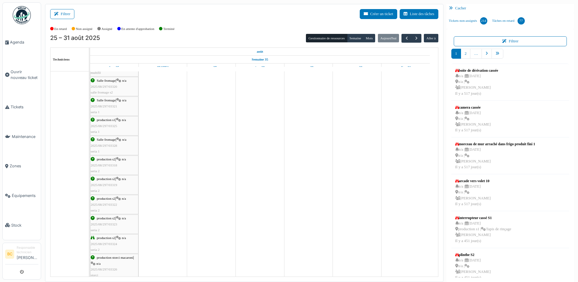
click at [112, 243] on span "2025/08/297/03324" at bounding box center [104, 244] width 27 height 4
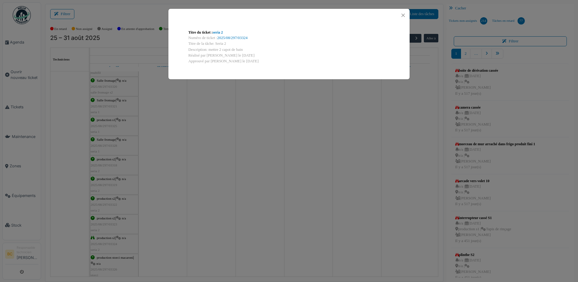
click at [112, 243] on div "Titre du ticket : seria 2 Numéro de ticket : 2025/08/297/03324 Titre de la tâch…" at bounding box center [289, 141] width 578 height 282
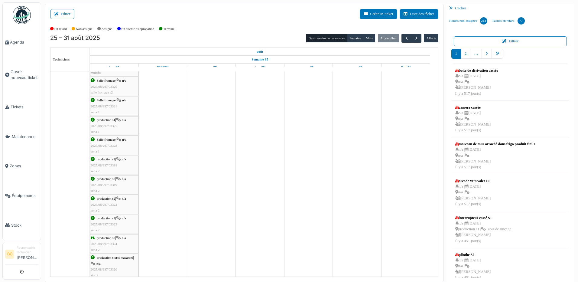
click at [103, 263] on div "production storci macaroni | n/a 2025/08/297/03326 storci" at bounding box center [114, 266] width 47 height 23
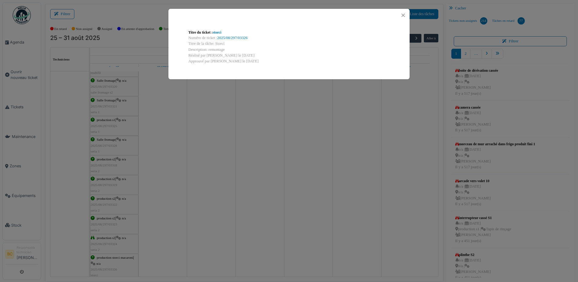
drag, startPoint x: 216, startPoint y: 42, endPoint x: 226, endPoint y: 48, distance: 12.0
click at [226, 48] on div "Titre du ticket : storci Numéro de ticket : 2025/08/297/03326 Titre de la tâche…" at bounding box center [289, 47] width 211 height 44
copy div "Storci Description: remontage"
click at [169, 229] on div "Titre du ticket : storci Numéro de ticket : 2025/08/297/03326 Titre de la tâche…" at bounding box center [289, 141] width 578 height 282
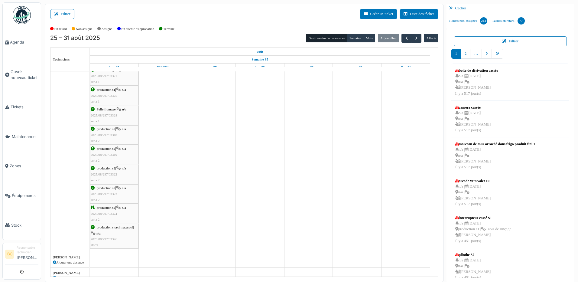
scroll to position [0, 0]
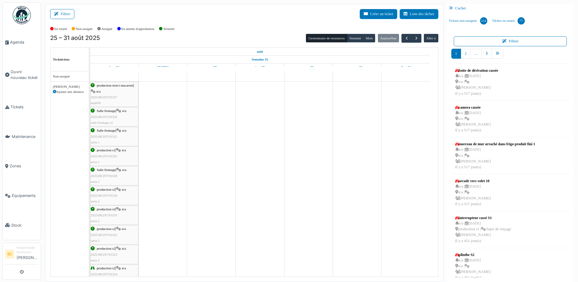
click at [103, 93] on div "production storci macaroni | n/a 2025/08/297/03327 multifil" at bounding box center [114, 94] width 47 height 23
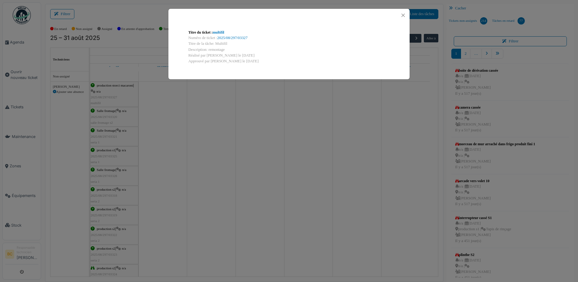
drag, startPoint x: 215, startPoint y: 42, endPoint x: 238, endPoint y: 48, distance: 24.0
click at [238, 48] on div "Titre du ticket : multifil Numéro de ticket : 2025/08/297/03327 Titre de la tâc…" at bounding box center [289, 47] width 211 height 44
copy div "Multifil Description: remontage"
click at [173, 191] on div "Titre du ticket : multifil Numéro de ticket : 2025/08/297/03327 Titre de la tâc…" at bounding box center [289, 141] width 578 height 282
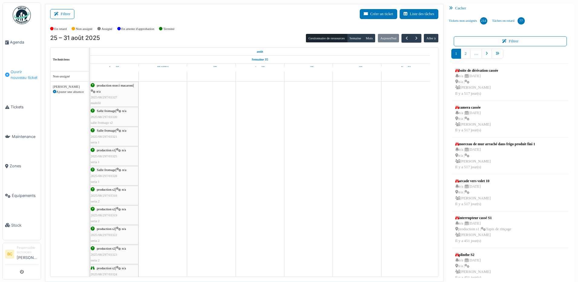
click at [23, 70] on span "Ouvrir nouveau ticket" at bounding box center [25, 74] width 28 height 11
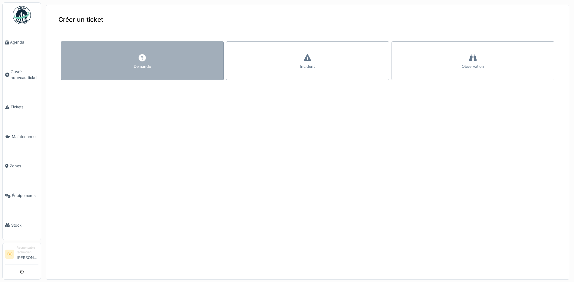
click at [120, 61] on div "Demande" at bounding box center [142, 60] width 163 height 39
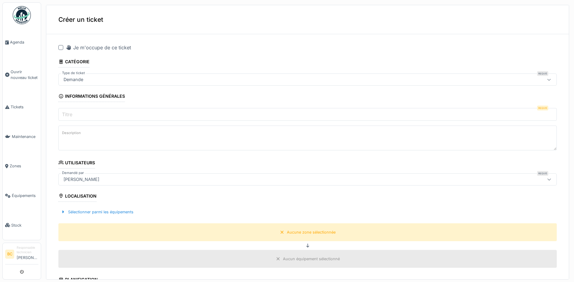
click at [60, 46] on div at bounding box center [60, 47] width 5 height 5
click at [70, 112] on label "Titre" at bounding box center [67, 114] width 13 height 7
click at [70, 112] on input "Titre" at bounding box center [307, 114] width 498 height 13
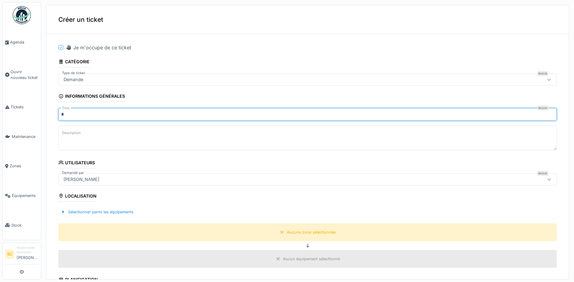
type input "*******"
click at [67, 136] on label "Description" at bounding box center [71, 133] width 21 height 8
click at [67, 136] on textarea "Description" at bounding box center [307, 137] width 498 height 25
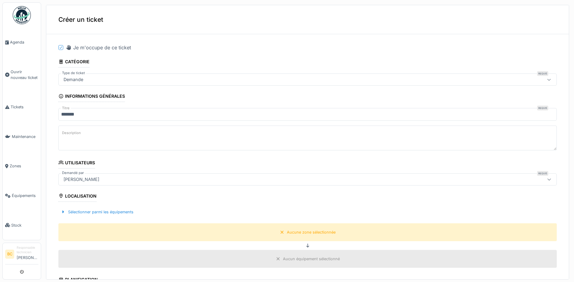
drag, startPoint x: 67, startPoint y: 136, endPoint x: 94, endPoint y: 131, distance: 28.3
click at [94, 131] on textarea "Description" at bounding box center [307, 137] width 498 height 25
paste textarea "**********"
type textarea "**********"
click at [279, 232] on div "Aucune zone sélectionnée" at bounding box center [307, 232] width 60 height 8
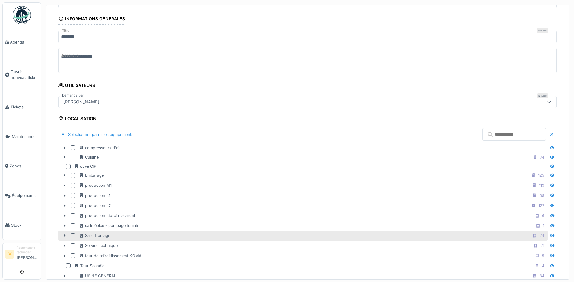
scroll to position [91, 0]
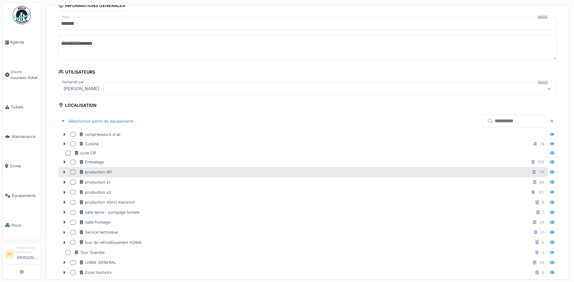
click at [112, 173] on div "production M1 119" at bounding box center [312, 172] width 467 height 8
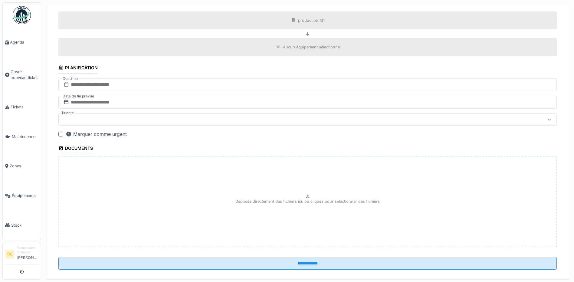
scroll to position [384, 0]
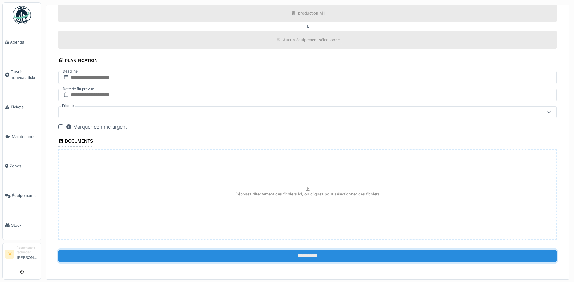
click at [280, 253] on input "**********" at bounding box center [307, 255] width 498 height 13
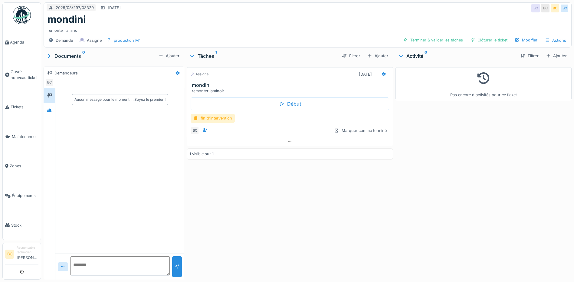
click at [217, 117] on div "fin d'intervention" at bounding box center [213, 118] width 44 height 9
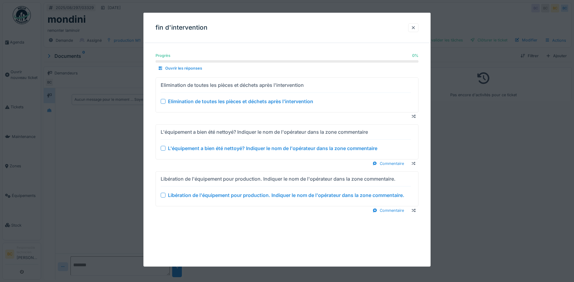
click at [220, 103] on div "Elimination de toutes les pièces et déchets après l'intervention" at bounding box center [240, 101] width 145 height 7
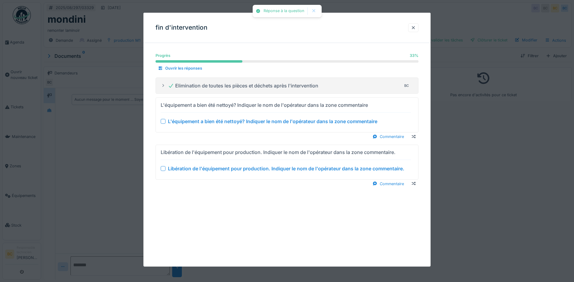
click at [224, 121] on div "L'équipement a bien été nettoyé? Indiquer le nom de l'opérateur dans la zone co…" at bounding box center [272, 121] width 209 height 7
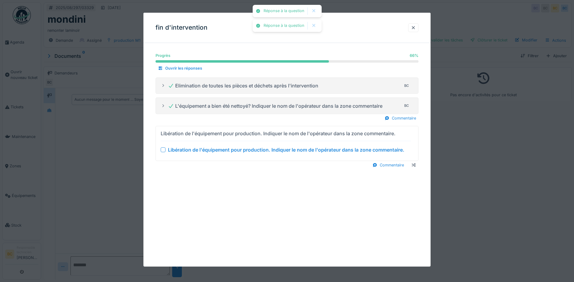
click at [234, 148] on div "Libération de l'équipement pour production. Indiquer le nom de l'opérateur dans…" at bounding box center [286, 149] width 236 height 7
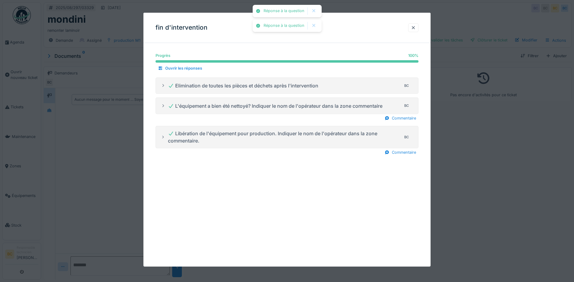
click at [468, 158] on div at bounding box center [287, 141] width 574 height 282
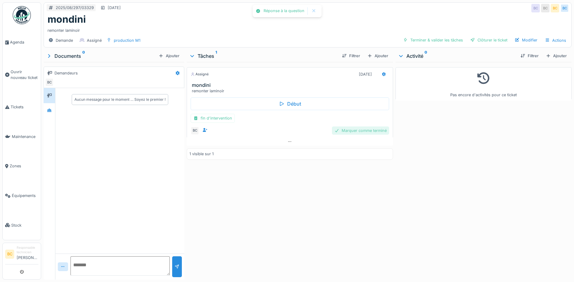
click at [371, 128] on div "Marquer comme terminé" at bounding box center [360, 130] width 57 height 8
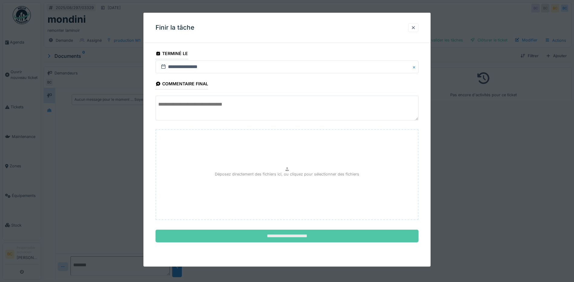
click at [305, 234] on input "**********" at bounding box center [286, 236] width 263 height 13
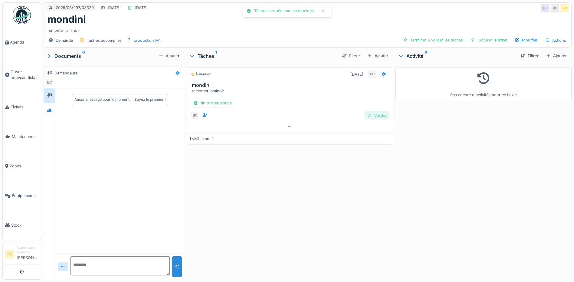
click at [375, 116] on div "Valider" at bounding box center [376, 115] width 24 height 8
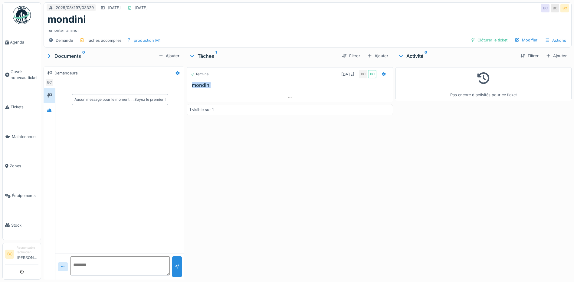
drag, startPoint x: 210, startPoint y: 83, endPoint x: 190, endPoint y: 82, distance: 19.4
click at [190, 82] on div "mondini" at bounding box center [290, 85] width 206 height 6
copy h3 "mondini"
drag, startPoint x: 225, startPoint y: 86, endPoint x: 192, endPoint y: 87, distance: 33.3
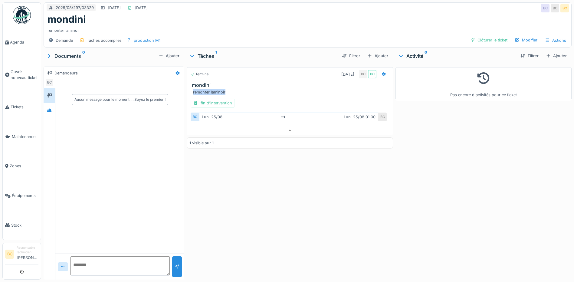
click at [193, 89] on div "remonter laminoir" at bounding box center [291, 92] width 196 height 6
copy div "remonter laminoir"
click at [222, 99] on div "fin d'intervention" at bounding box center [213, 103] width 44 height 9
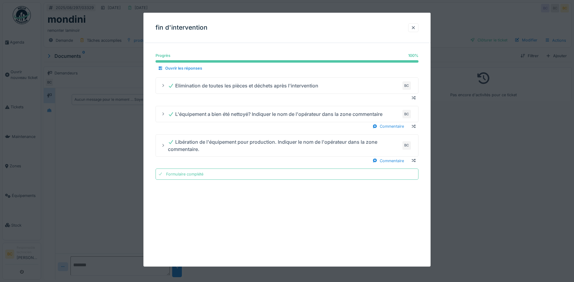
click at [469, 171] on div at bounding box center [287, 141] width 574 height 282
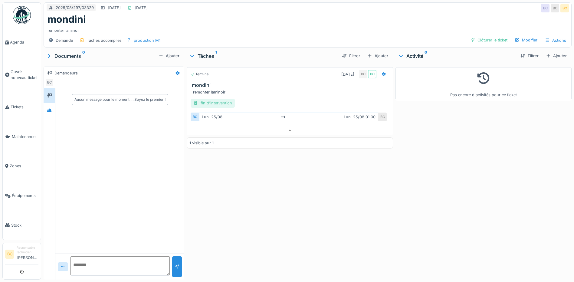
click at [217, 99] on div "fin d'intervention" at bounding box center [213, 103] width 44 height 9
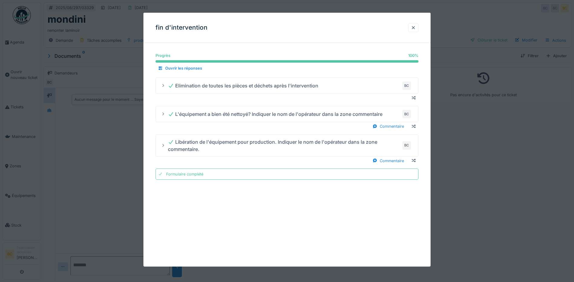
click at [503, 197] on div at bounding box center [287, 141] width 574 height 282
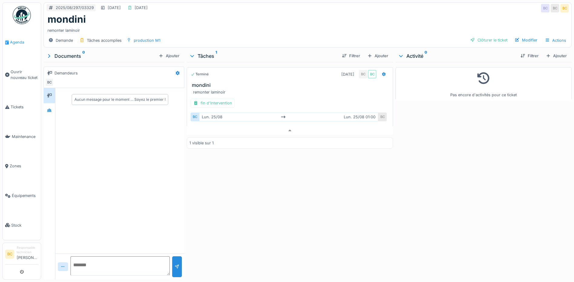
click at [19, 41] on span "Agenda" at bounding box center [24, 42] width 28 height 6
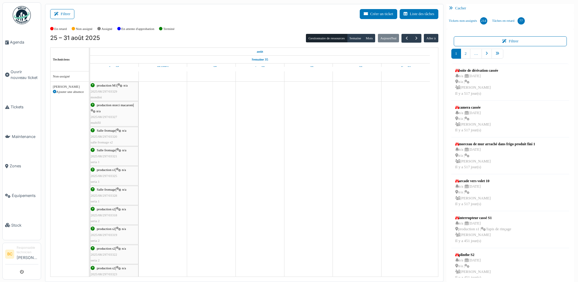
click at [122, 92] on div "production M1 | n/a 2025/08/297/03329 mondini" at bounding box center [114, 92] width 47 height 18
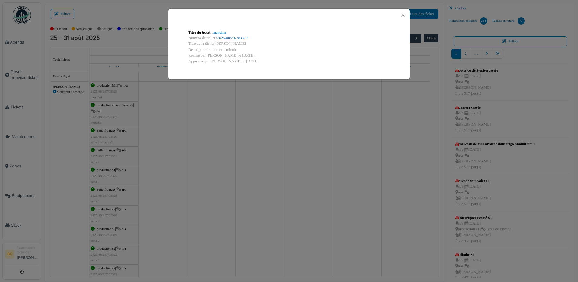
click at [221, 33] on link "mondini" at bounding box center [219, 32] width 13 height 4
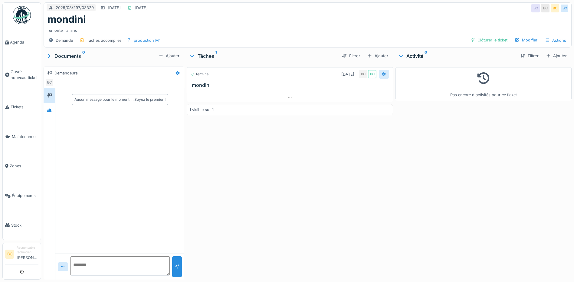
click at [381, 74] on icon at bounding box center [383, 74] width 5 height 4
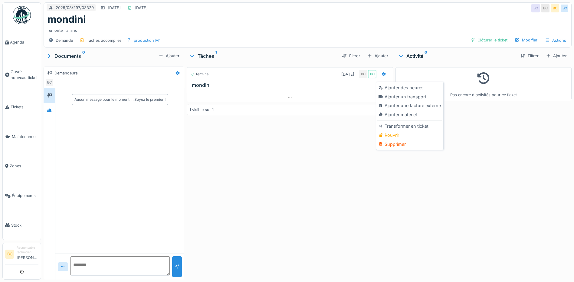
drag, startPoint x: 391, startPoint y: 134, endPoint x: 389, endPoint y: 116, distance: 17.9
click at [391, 133] on div "Rouvrir" at bounding box center [409, 135] width 64 height 9
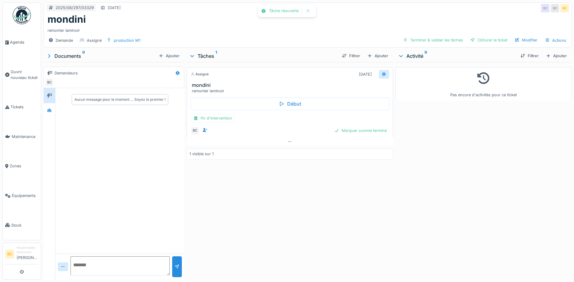
click at [382, 73] on icon at bounding box center [384, 74] width 4 height 4
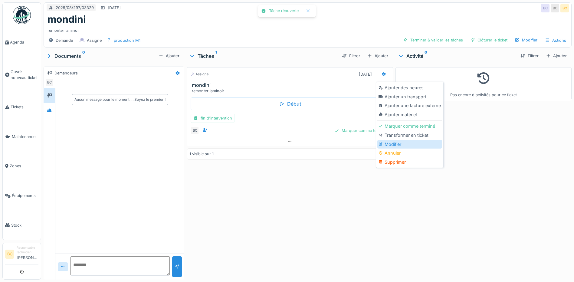
click at [395, 144] on div "Modifier" at bounding box center [409, 144] width 64 height 9
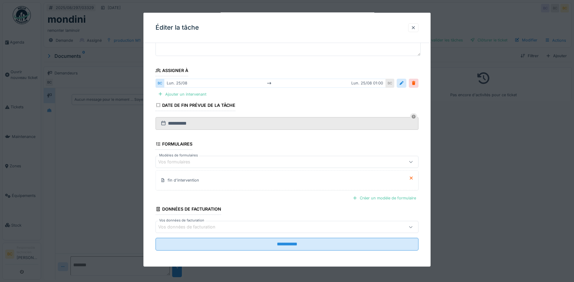
scroll to position [51, 0]
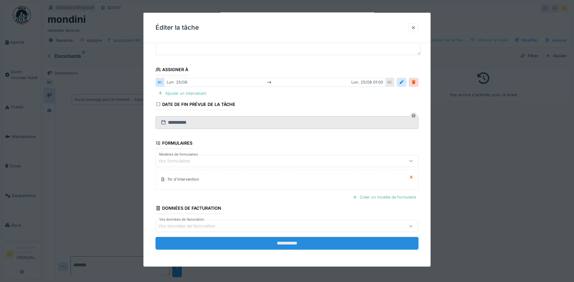
click at [303, 243] on input "**********" at bounding box center [286, 243] width 263 height 13
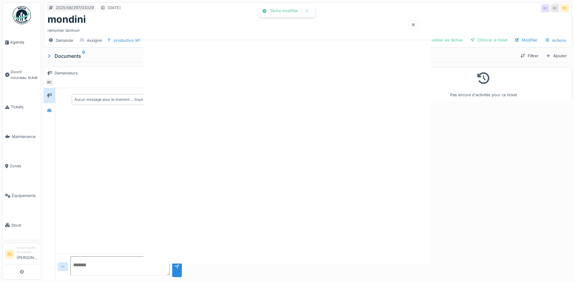
scroll to position [0, 0]
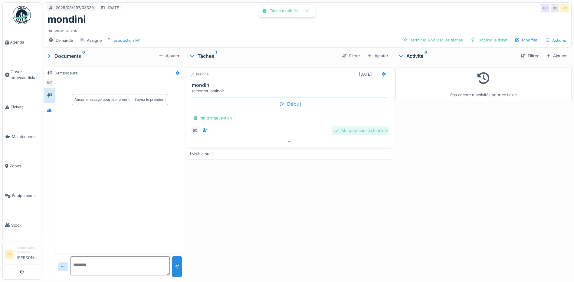
click at [370, 130] on div "Marquer comme terminé" at bounding box center [360, 130] width 57 height 8
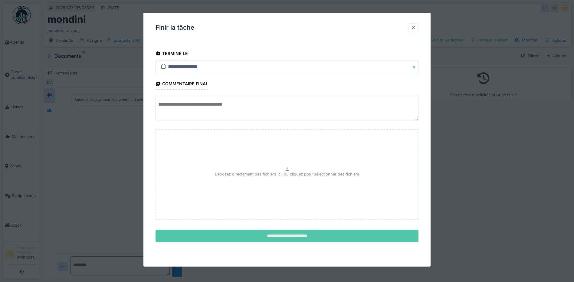
click at [295, 237] on input "**********" at bounding box center [286, 236] width 263 height 13
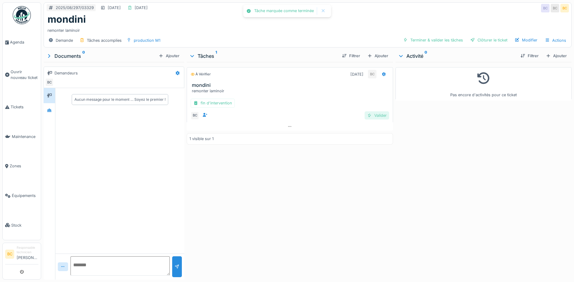
click at [377, 117] on div "Valider" at bounding box center [376, 115] width 24 height 8
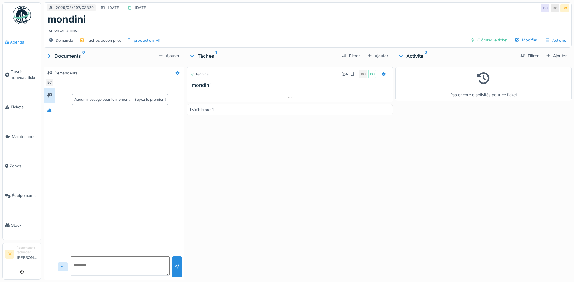
click at [18, 41] on span "Agenda" at bounding box center [24, 42] width 28 height 6
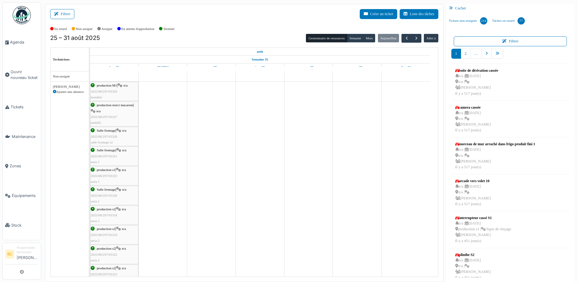
click at [111, 92] on span "2025/08/297/03329" at bounding box center [104, 92] width 27 height 4
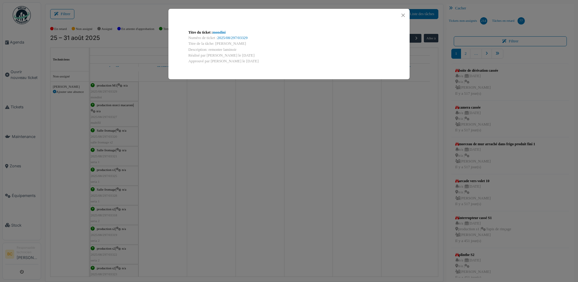
click at [227, 146] on div "Titre du ticket : mondini Numéro de ticket : 2025/08/297/03329 Titre de la tâch…" at bounding box center [289, 141] width 578 height 282
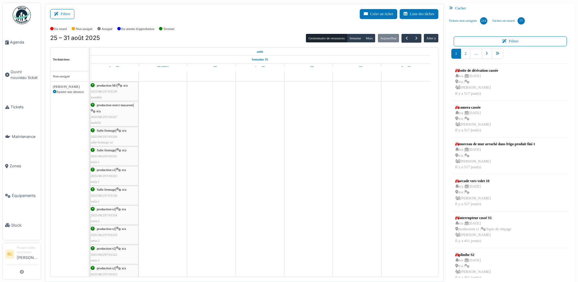
click at [112, 140] on div "Salle fromage | n/a 2025/08/297/03320 salle fromage s2" at bounding box center [114, 137] width 47 height 18
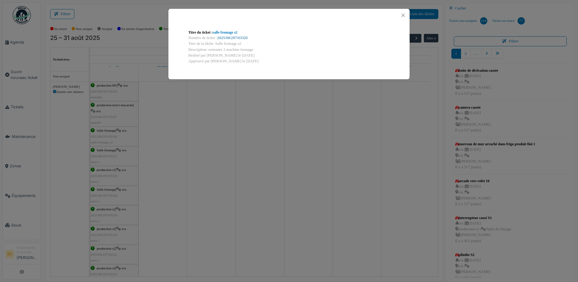
click at [244, 36] on link "2025/08/297/03320" at bounding box center [232, 38] width 30 height 4
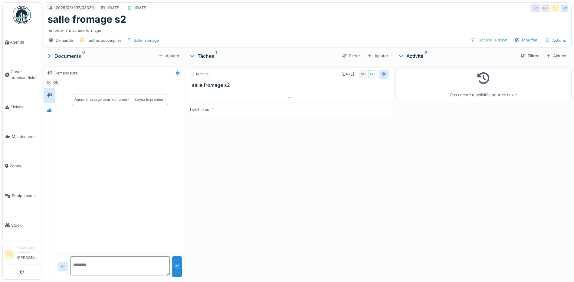
drag, startPoint x: 381, startPoint y: 72, endPoint x: 381, endPoint y: 77, distance: 4.5
click at [381, 73] on icon at bounding box center [383, 74] width 5 height 4
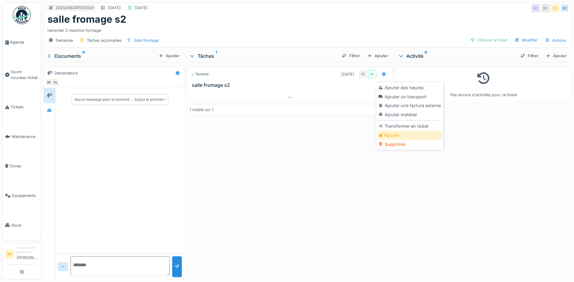
click at [393, 131] on div "Rouvrir" at bounding box center [409, 135] width 64 height 9
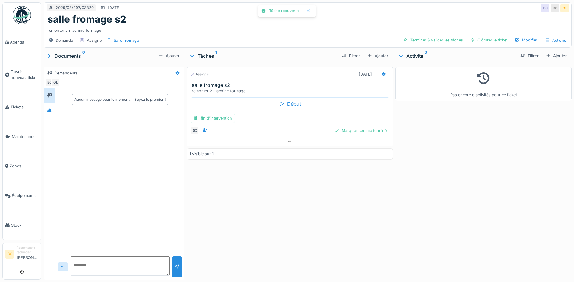
drag, startPoint x: 378, startPoint y: 74, endPoint x: 380, endPoint y: 80, distance: 6.2
click at [380, 77] on div at bounding box center [384, 74] width 10 height 9
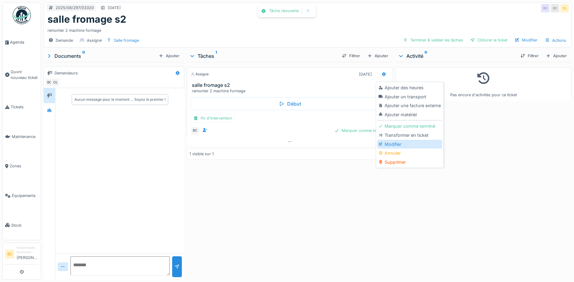
click at [385, 142] on div "Modifier" at bounding box center [409, 144] width 64 height 9
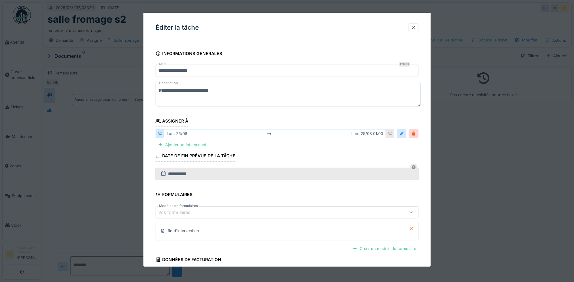
click at [213, 90] on textarea "**********" at bounding box center [287, 94] width 265 height 25
type textarea "**********"
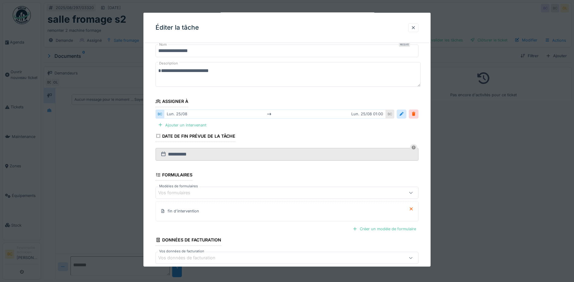
scroll to position [51, 0]
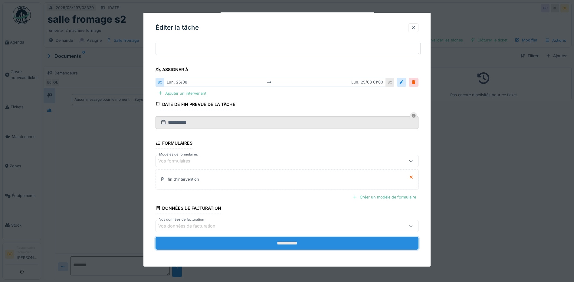
click at [294, 246] on input "**********" at bounding box center [286, 243] width 263 height 13
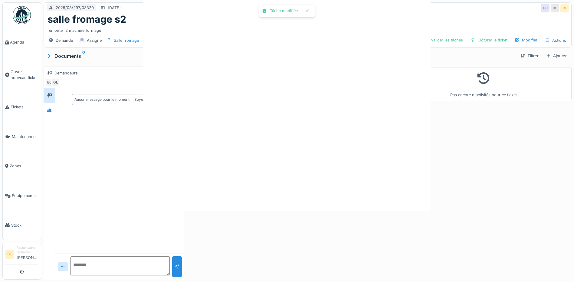
scroll to position [0, 0]
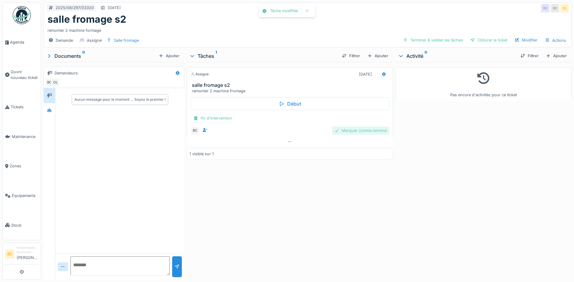
click at [358, 131] on div "Marquer comme terminé" at bounding box center [360, 130] width 57 height 8
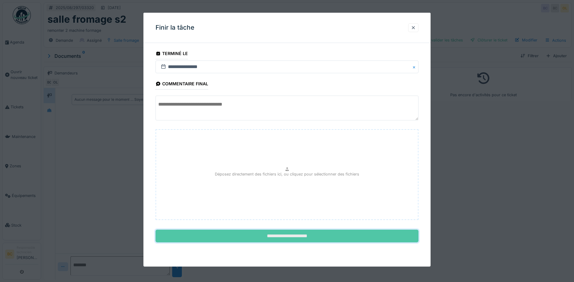
click at [295, 237] on input "**********" at bounding box center [286, 236] width 263 height 13
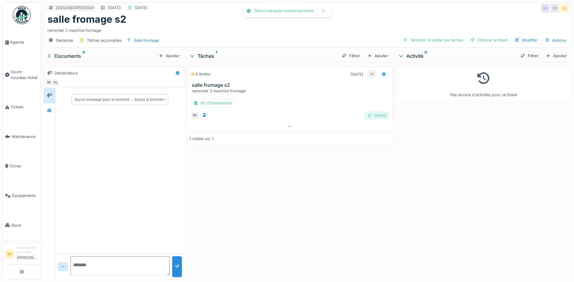
click at [373, 115] on div "Valider" at bounding box center [376, 115] width 24 height 8
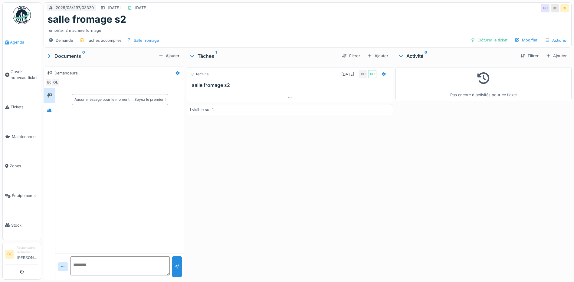
click at [16, 40] on span "Agenda" at bounding box center [24, 42] width 28 height 6
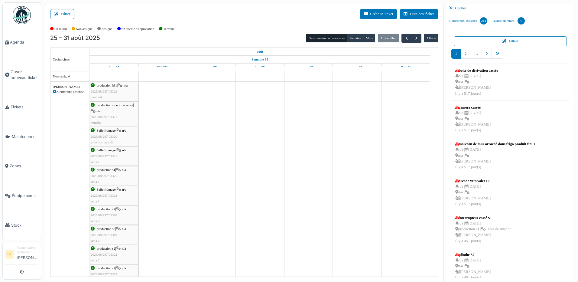
click at [108, 137] on span "2025/08/297/03320" at bounding box center [104, 137] width 27 height 4
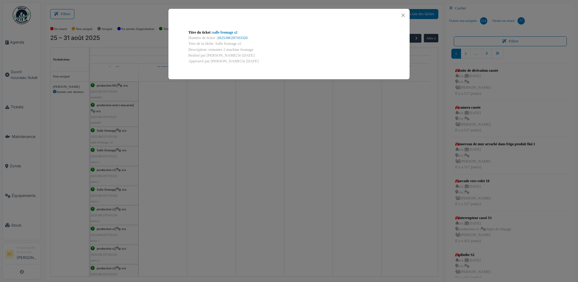
click at [107, 137] on div "Titre du ticket : salle fromage s2 Numéro de ticket : 2025/08/297/03320 Titre d…" at bounding box center [289, 141] width 578 height 282
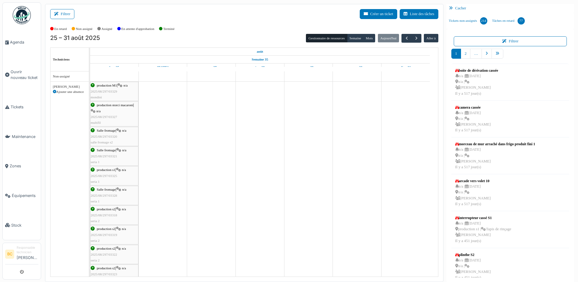
click at [100, 155] on span "2025/08/297/03321" at bounding box center [104, 156] width 27 height 4
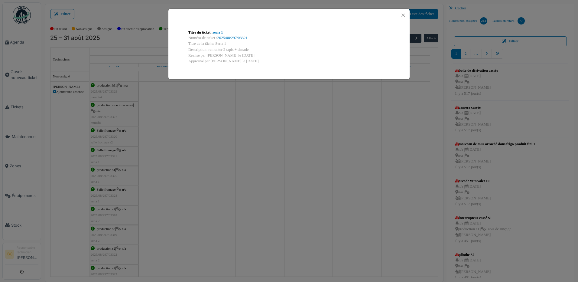
click at [106, 173] on div "Titre du ticket : seria 1 Numéro de ticket : 2025/08/297/03321 Titre de la tâch…" at bounding box center [289, 141] width 578 height 282
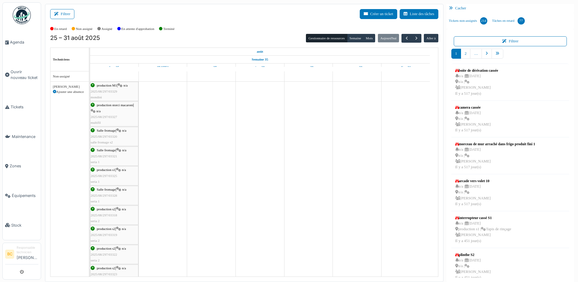
click at [106, 173] on div "production s1 | n/a 2025/08/297/03325 seria 1" at bounding box center [114, 176] width 47 height 18
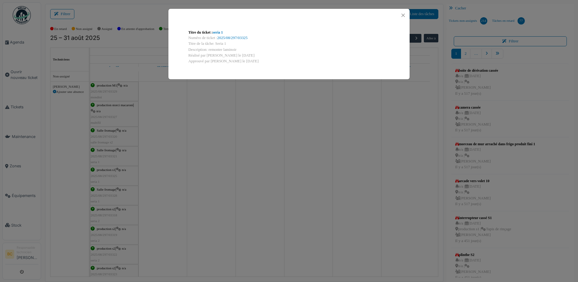
click at [106, 173] on div "Titre du ticket : seria 1 Numéro de ticket : 2025/08/297/03325 Titre de la tâch…" at bounding box center [289, 141] width 578 height 282
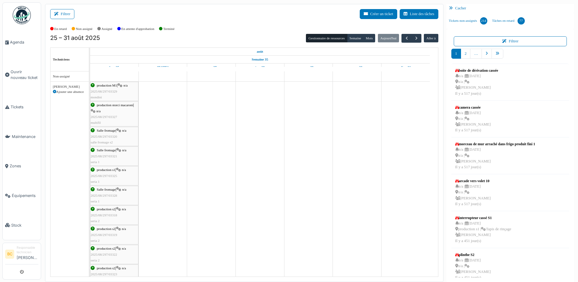
click at [100, 196] on span "2025/08/297/03328" at bounding box center [104, 196] width 27 height 4
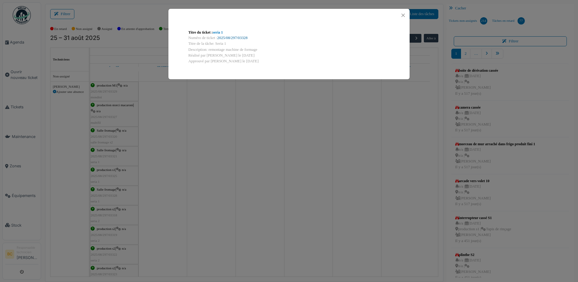
click at [238, 37] on link "2025/08/297/03328" at bounding box center [232, 38] width 30 height 4
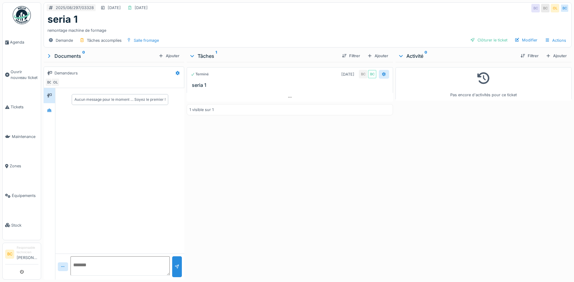
click at [381, 74] on icon at bounding box center [383, 74] width 5 height 4
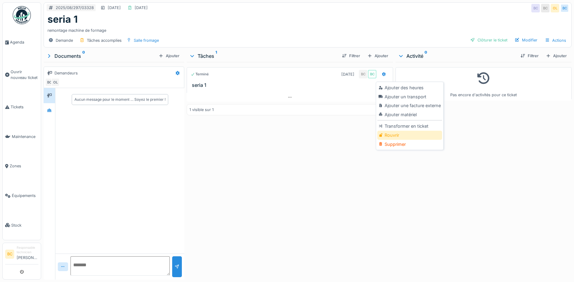
click at [392, 134] on div "Rouvrir" at bounding box center [409, 135] width 64 height 9
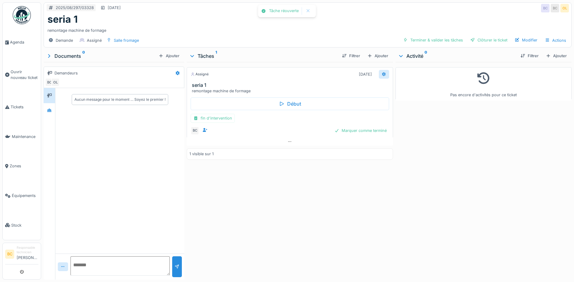
drag, startPoint x: 381, startPoint y: 73, endPoint x: 382, endPoint y: 80, distance: 7.1
click at [382, 73] on icon at bounding box center [384, 74] width 4 height 4
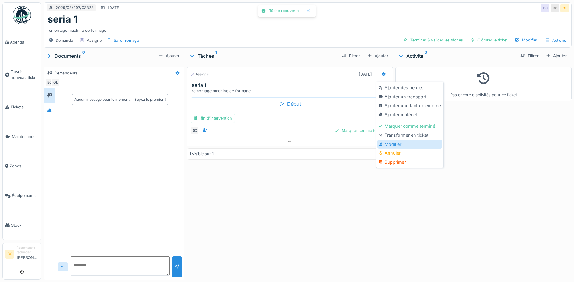
click at [393, 142] on div "Modifier" at bounding box center [409, 144] width 64 height 9
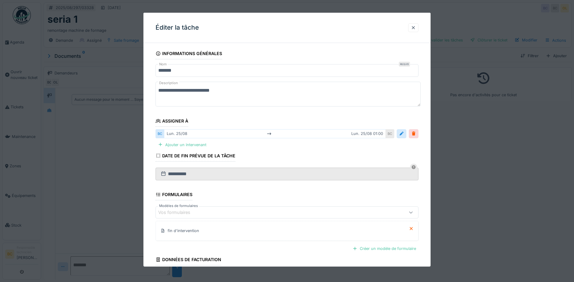
click at [216, 90] on textarea "**********" at bounding box center [287, 94] width 265 height 25
click at [216, 91] on textarea "**********" at bounding box center [287, 94] width 265 height 25
type textarea "**********"
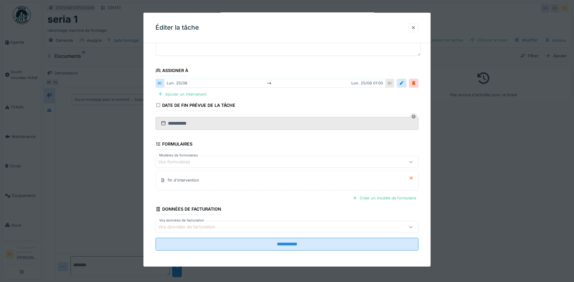
scroll to position [51, 0]
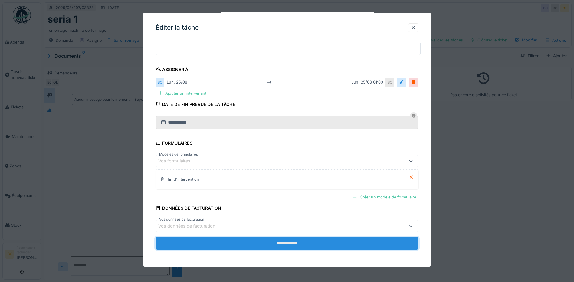
click at [281, 245] on input "**********" at bounding box center [286, 243] width 263 height 13
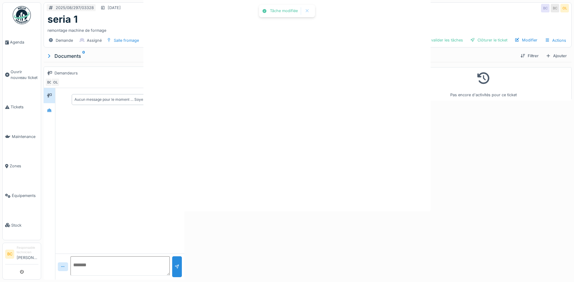
scroll to position [0, 0]
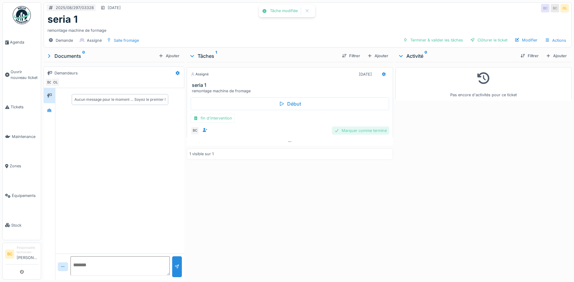
click at [354, 130] on div "Marquer comme terminé" at bounding box center [360, 130] width 57 height 8
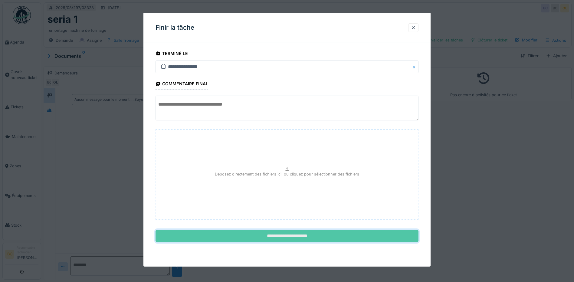
click at [295, 233] on input "**********" at bounding box center [286, 236] width 263 height 13
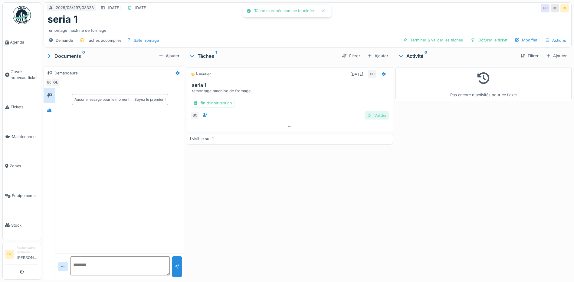
click at [370, 115] on div "Valider" at bounding box center [376, 115] width 24 height 8
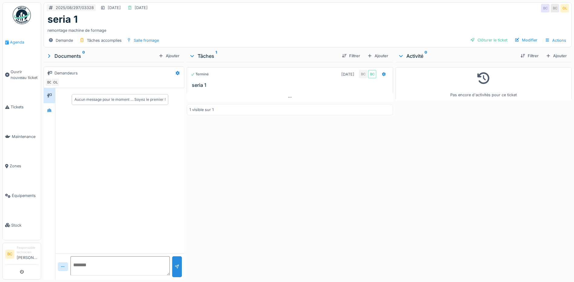
click at [17, 41] on span "Agenda" at bounding box center [24, 42] width 28 height 6
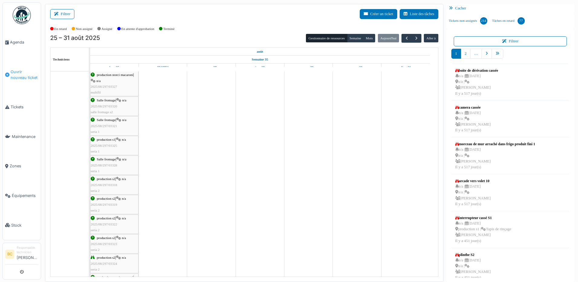
click at [21, 74] on span "Ouvrir nouveau ticket" at bounding box center [25, 74] width 28 height 11
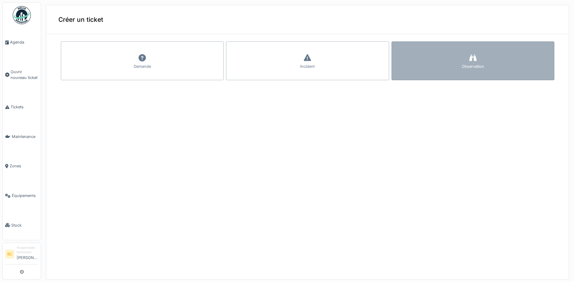
click at [423, 70] on div "Observation" at bounding box center [472, 60] width 163 height 39
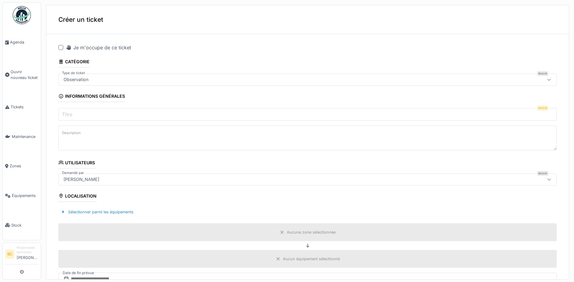
click at [61, 47] on div at bounding box center [60, 47] width 5 height 5
click at [69, 112] on label "Titre" at bounding box center [67, 114] width 13 height 7
click at [69, 112] on input "Titre" at bounding box center [307, 114] width 498 height 13
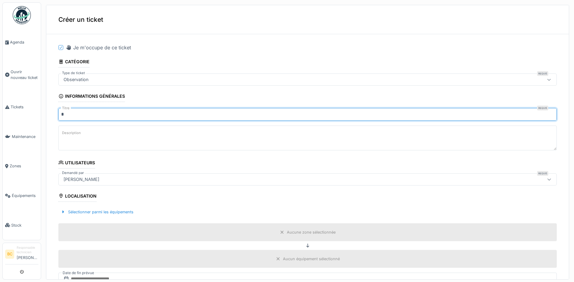
type input "**********"
click at [70, 142] on textarea "Description" at bounding box center [307, 137] width 498 height 25
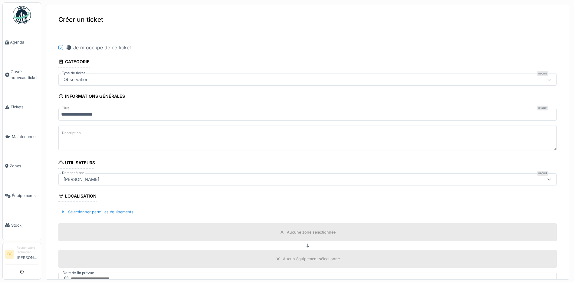
paste textarea "**********"
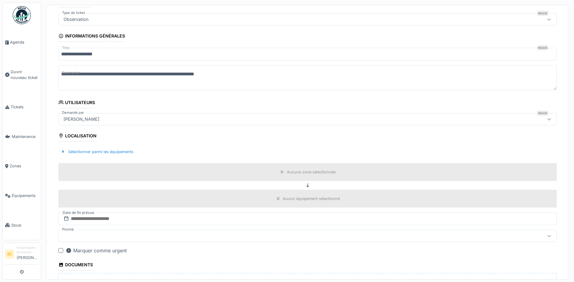
scroll to position [60, 0]
type textarea "**********"
click at [295, 170] on div "Aucune zone sélectionnée" at bounding box center [311, 172] width 49 height 6
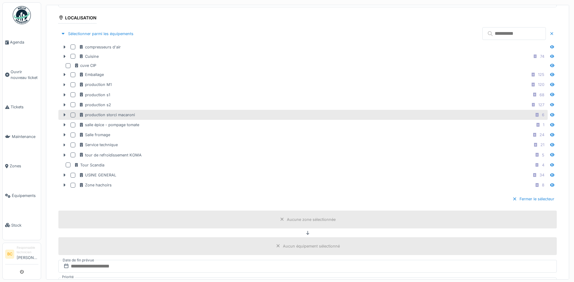
scroll to position [181, 0]
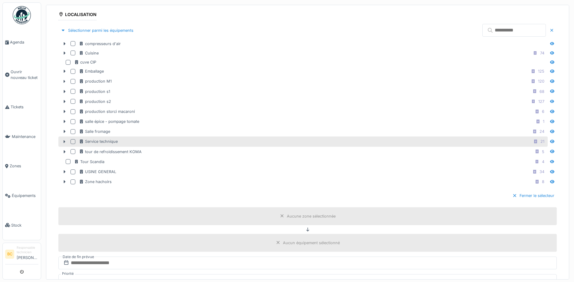
click at [120, 142] on div "Service technique 21" at bounding box center [312, 142] width 467 height 8
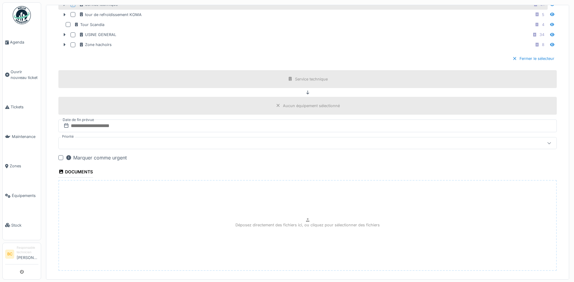
scroll to position [349, 0]
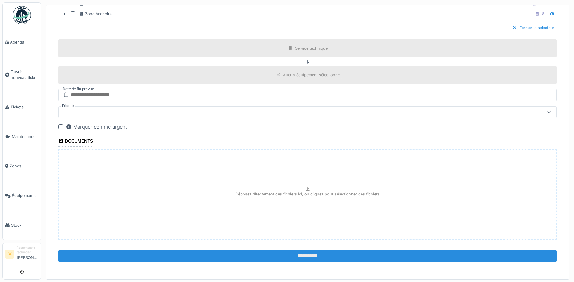
click at [303, 256] on input "**********" at bounding box center [307, 255] width 498 height 13
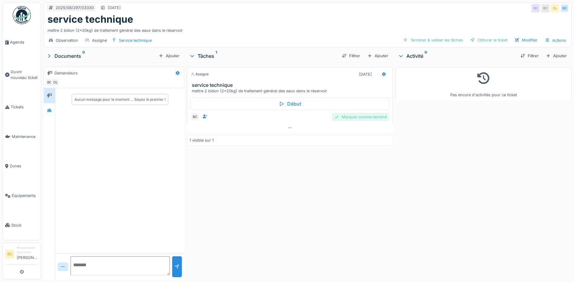
click at [349, 116] on div "Marquer comme terminé" at bounding box center [360, 117] width 57 height 8
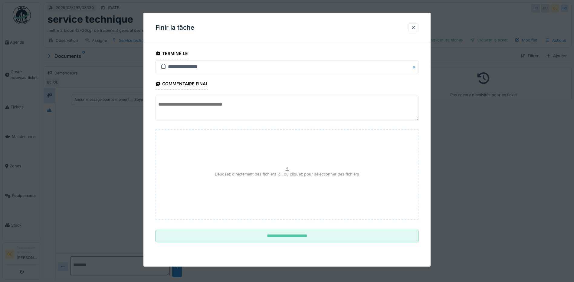
click at [477, 166] on div at bounding box center [287, 141] width 574 height 282
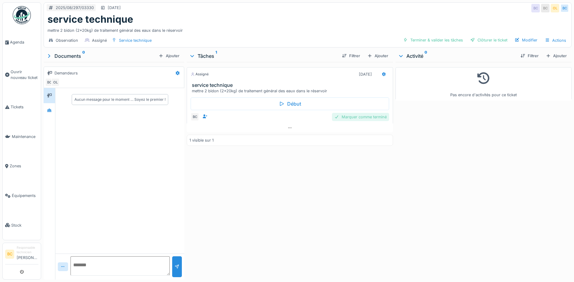
click at [354, 116] on div "Marquer comme terminé" at bounding box center [360, 117] width 57 height 8
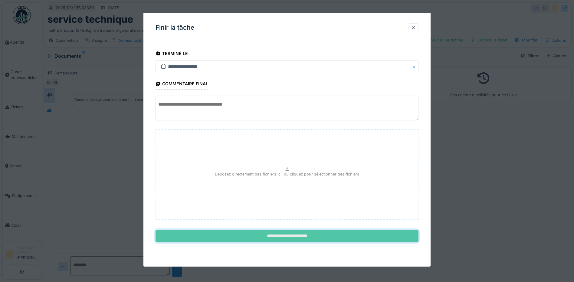
click at [288, 234] on input "**********" at bounding box center [286, 236] width 263 height 13
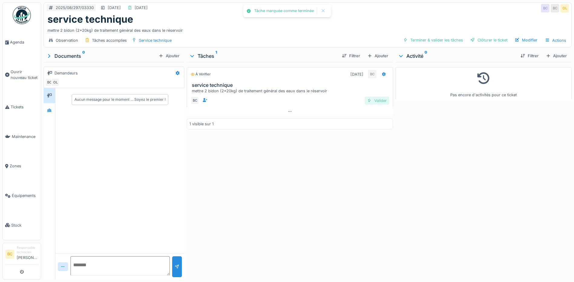
click at [370, 99] on div "Valider" at bounding box center [376, 100] width 24 height 8
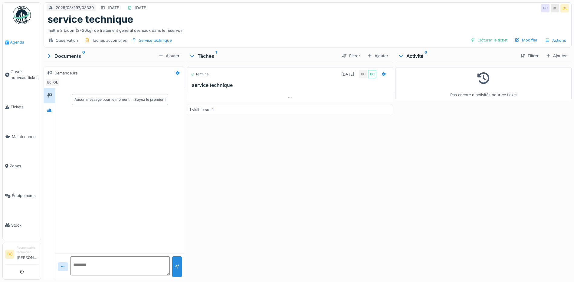
click at [17, 43] on span "Agenda" at bounding box center [24, 42] width 28 height 6
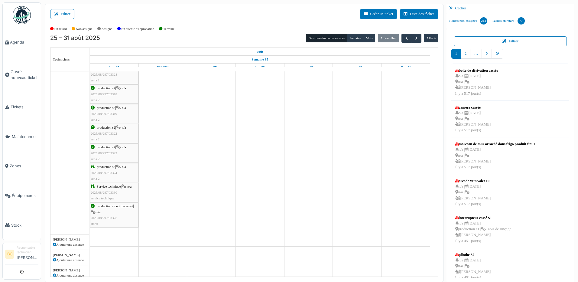
scroll to position [121, 0]
click at [105, 172] on span "2025/08/297/03324" at bounding box center [104, 173] width 27 height 4
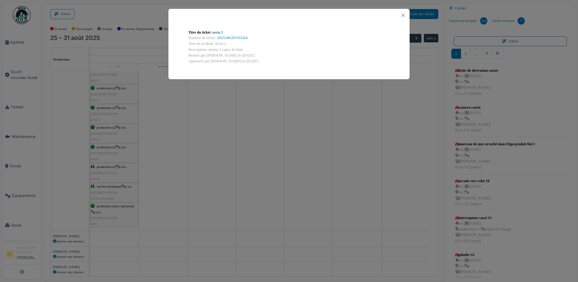
click at [104, 172] on div "Titre du ticket : seria 2 Numéro de ticket : 2025/08/297/03324 Titre de la tâch…" at bounding box center [289, 141] width 578 height 282
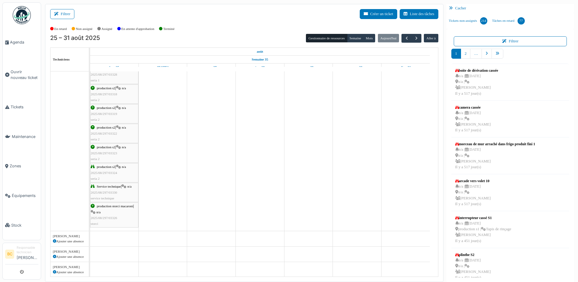
click at [106, 188] on span "Service technique" at bounding box center [109, 186] width 24 height 4
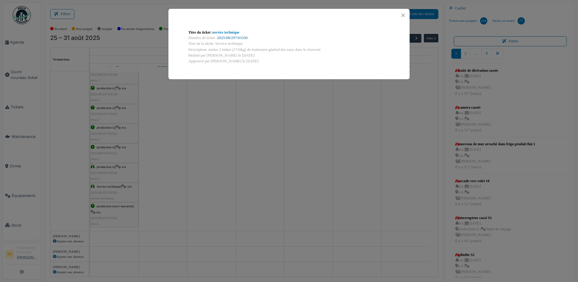
click at [233, 36] on link "2025/08/297/03330" at bounding box center [232, 38] width 30 height 4
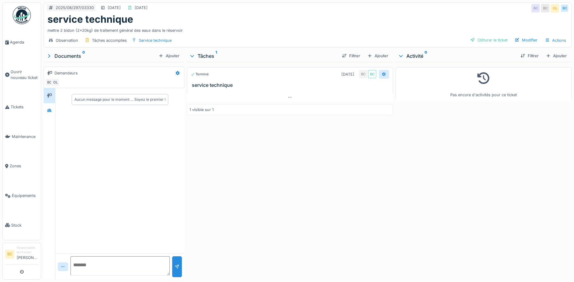
click at [381, 74] on icon at bounding box center [383, 74] width 5 height 4
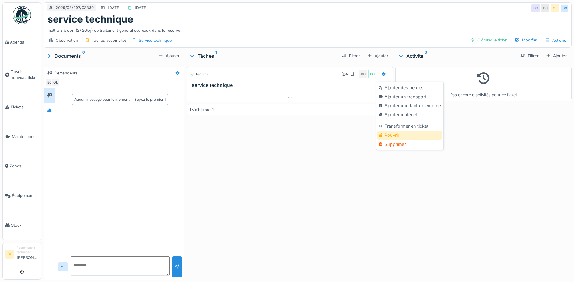
click at [398, 135] on div "Rouvrir" at bounding box center [409, 135] width 64 height 9
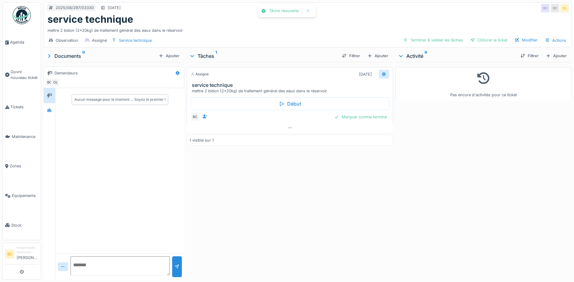
click at [381, 74] on icon at bounding box center [383, 74] width 5 height 4
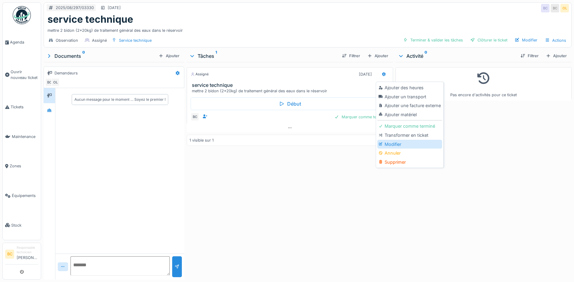
click at [400, 141] on div "Modifier" at bounding box center [409, 144] width 64 height 9
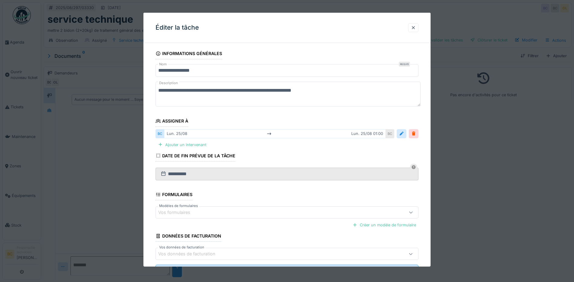
click at [173, 90] on textarea "**********" at bounding box center [287, 94] width 265 height 25
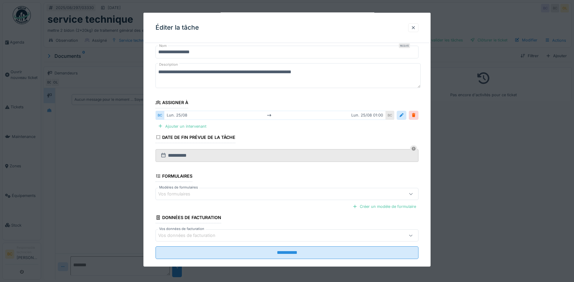
scroll to position [28, 0]
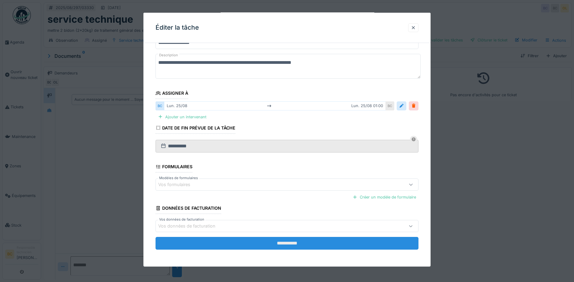
type textarea "**********"
click at [286, 244] on input "**********" at bounding box center [286, 243] width 263 height 13
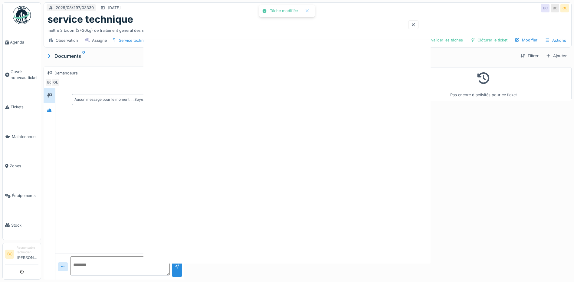
scroll to position [0, 0]
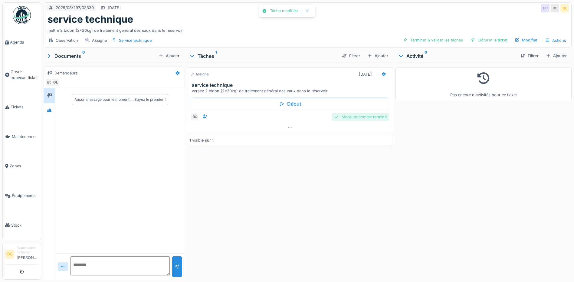
click at [373, 118] on div "Marquer comme terminé" at bounding box center [360, 117] width 57 height 8
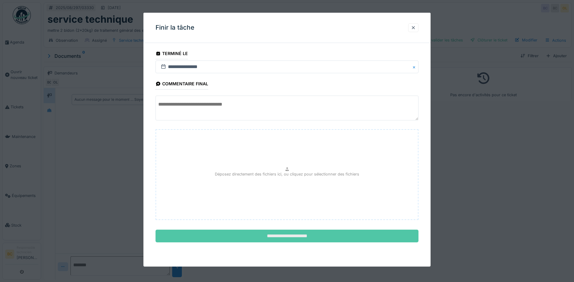
click at [319, 239] on input "**********" at bounding box center [286, 236] width 263 height 13
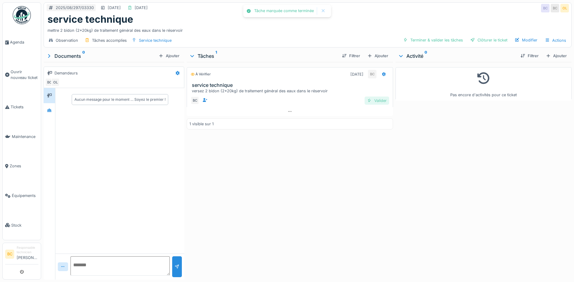
click at [372, 101] on div "Valider" at bounding box center [376, 100] width 24 height 8
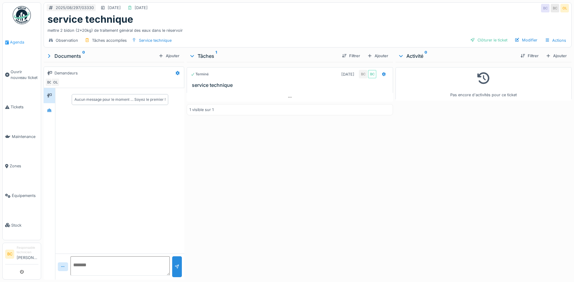
click at [20, 41] on span "Agenda" at bounding box center [24, 42] width 28 height 6
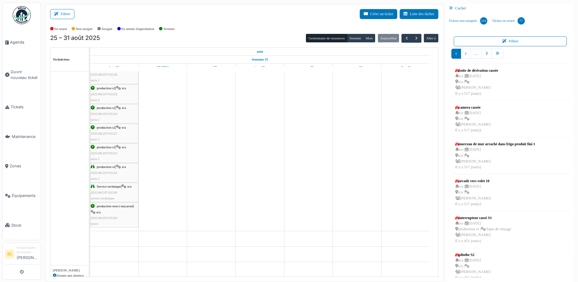
scroll to position [121, 0]
click at [106, 193] on span "2025/08/297/03330" at bounding box center [104, 193] width 27 height 4
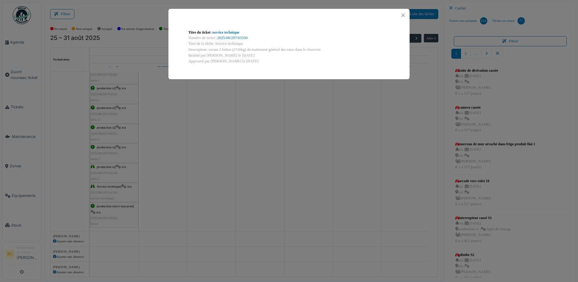
click at [107, 194] on div "Titre du ticket : service technique Numéro de ticket : 2025/08/297/03330 Titre …" at bounding box center [289, 141] width 578 height 282
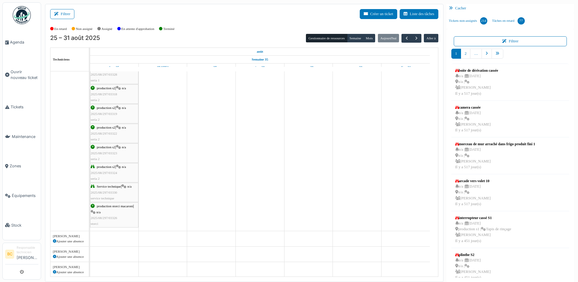
click at [114, 219] on span "2025/08/297/03326" at bounding box center [104, 218] width 27 height 4
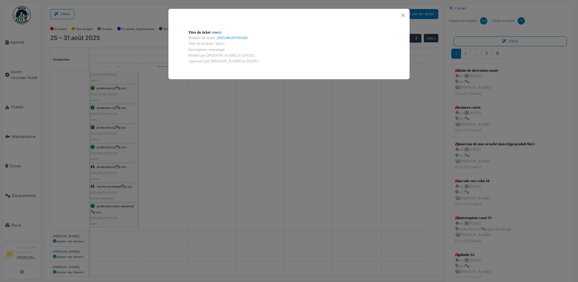
click at [113, 195] on div "Titre du ticket : storci Numéro de ticket : 2025/08/297/03326 Titre de la tâche…" at bounding box center [289, 141] width 578 height 282
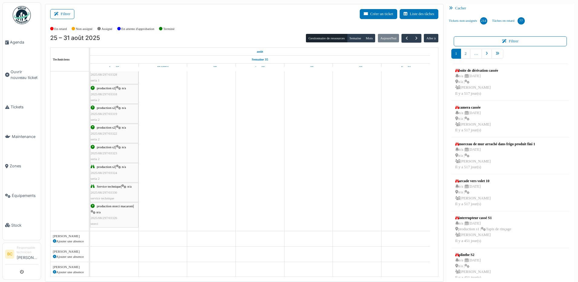
click at [113, 195] on div "Service technique | n/a 2025/08/297/03330 service technique" at bounding box center [114, 193] width 47 height 18
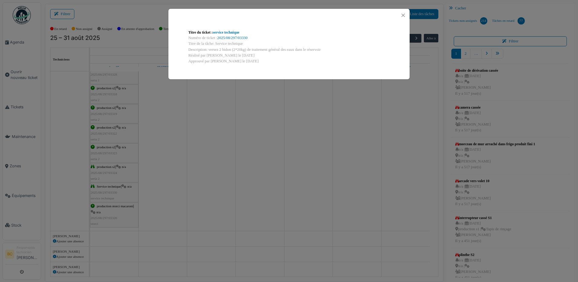
click at [107, 175] on div "Titre du ticket : service technique Numéro de ticket : 2025/08/297/03330 Titre …" at bounding box center [289, 141] width 578 height 282
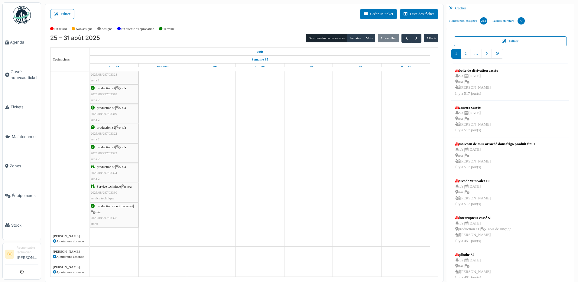
click at [107, 174] on span "2025/08/297/03324" at bounding box center [104, 173] width 27 height 4
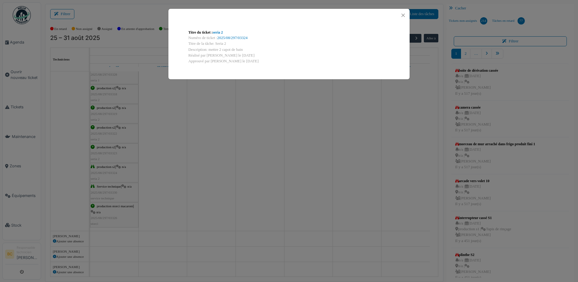
click at [111, 155] on div "Titre du ticket : seria 2 Numéro de ticket : 2025/08/297/03324 Titre de la tâch…" at bounding box center [289, 141] width 578 height 282
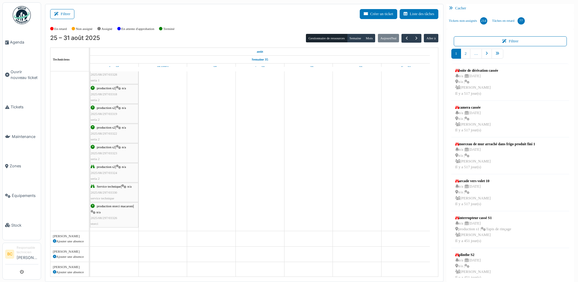
click at [111, 155] on div "production s2 | n/a 2025/08/297/03323 seria 2" at bounding box center [114, 153] width 47 height 18
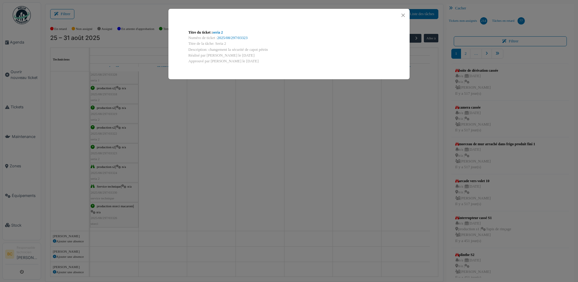
click at [112, 134] on div "Titre du ticket : seria 2 Numéro de ticket : 2025/08/297/03323 Titre de la tâch…" at bounding box center [289, 141] width 578 height 282
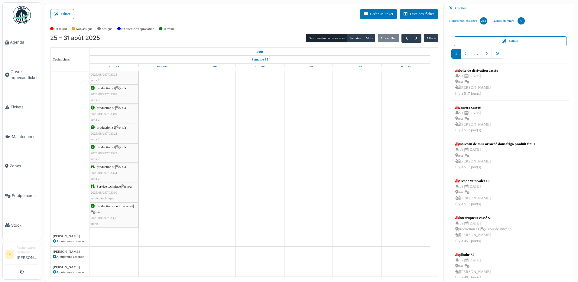
click at [112, 134] on span "2025/08/297/03322" at bounding box center [104, 134] width 27 height 4
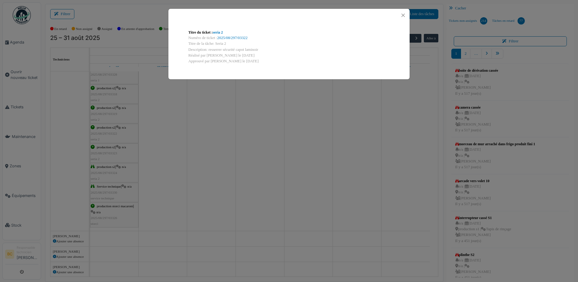
click at [112, 134] on div "Titre du ticket : seria 2 Numéro de ticket : 2025/08/297/03322 Titre de la tâch…" at bounding box center [289, 141] width 578 height 282
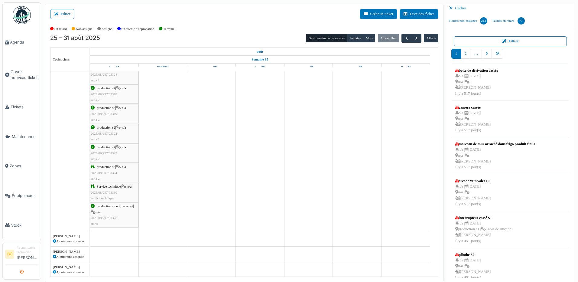
click at [21, 271] on icon "submit" at bounding box center [22, 272] width 4 height 4
